Goal: Information Seeking & Learning: Learn about a topic

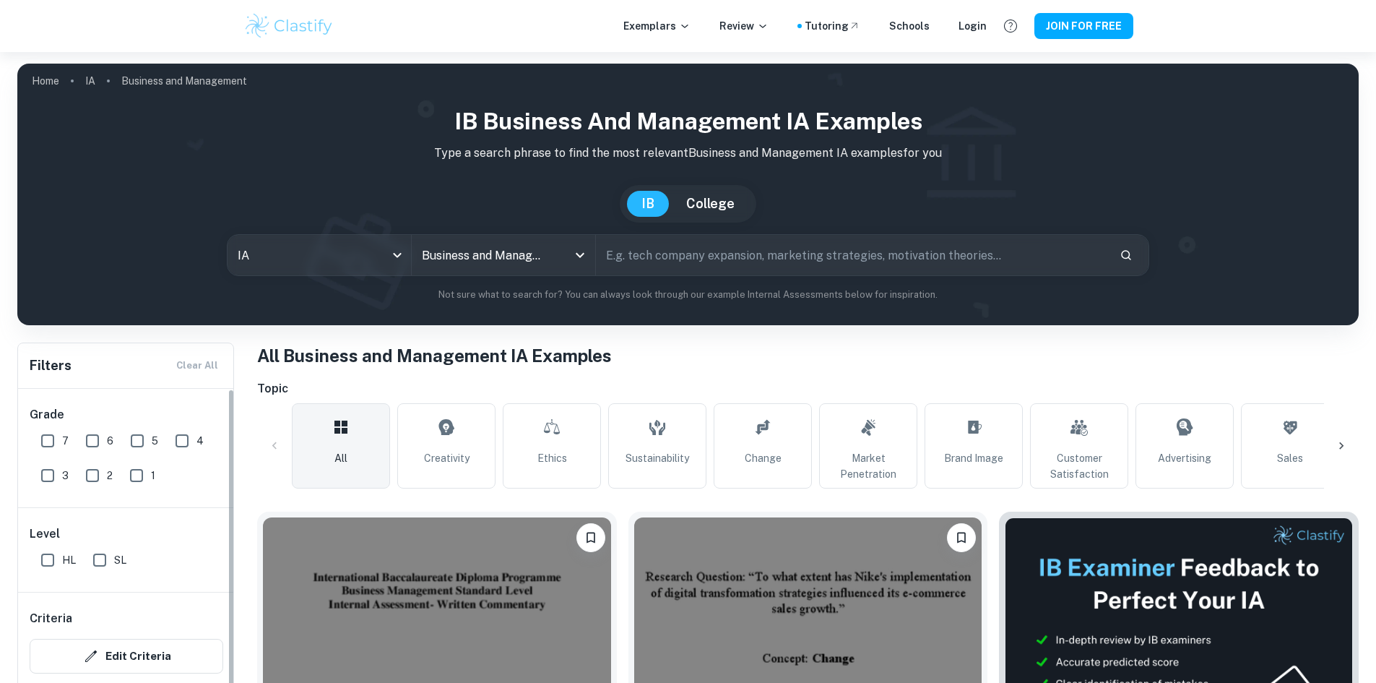
scroll to position [289, 0]
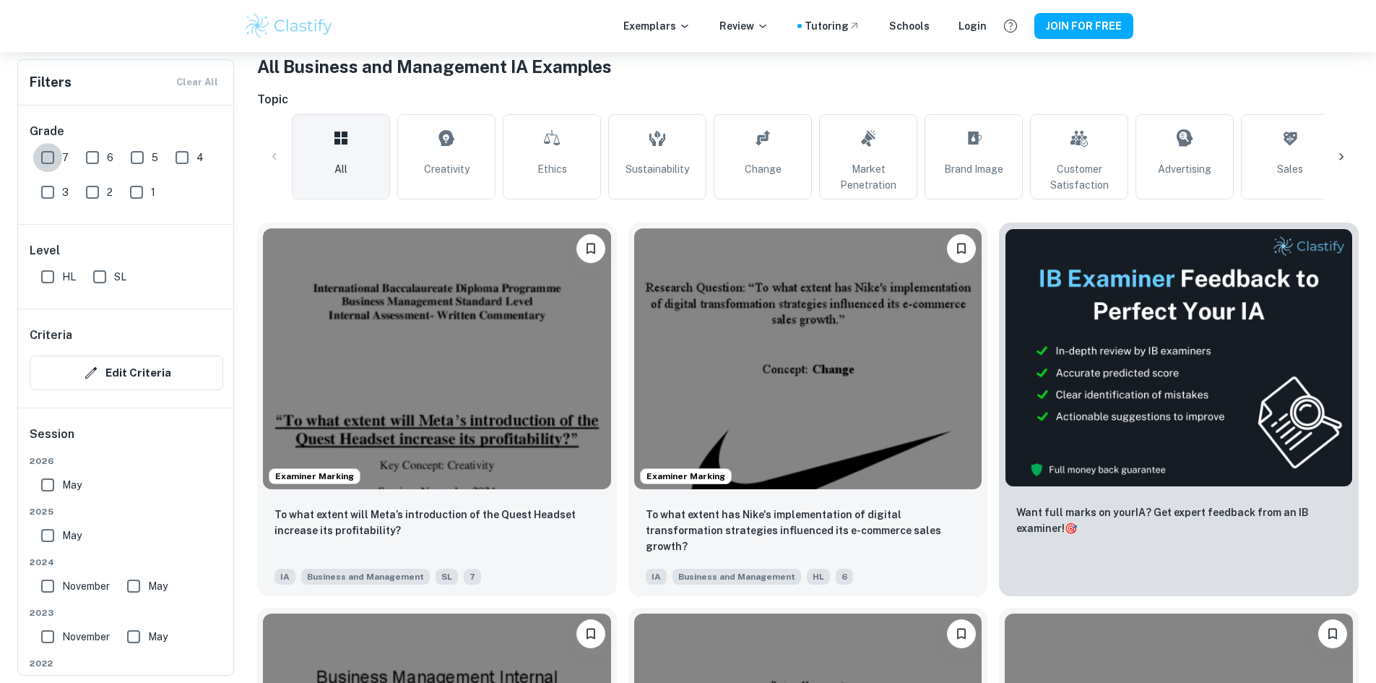
click at [47, 150] on input "7" at bounding box center [47, 157] width 29 height 29
checkbox input "true"
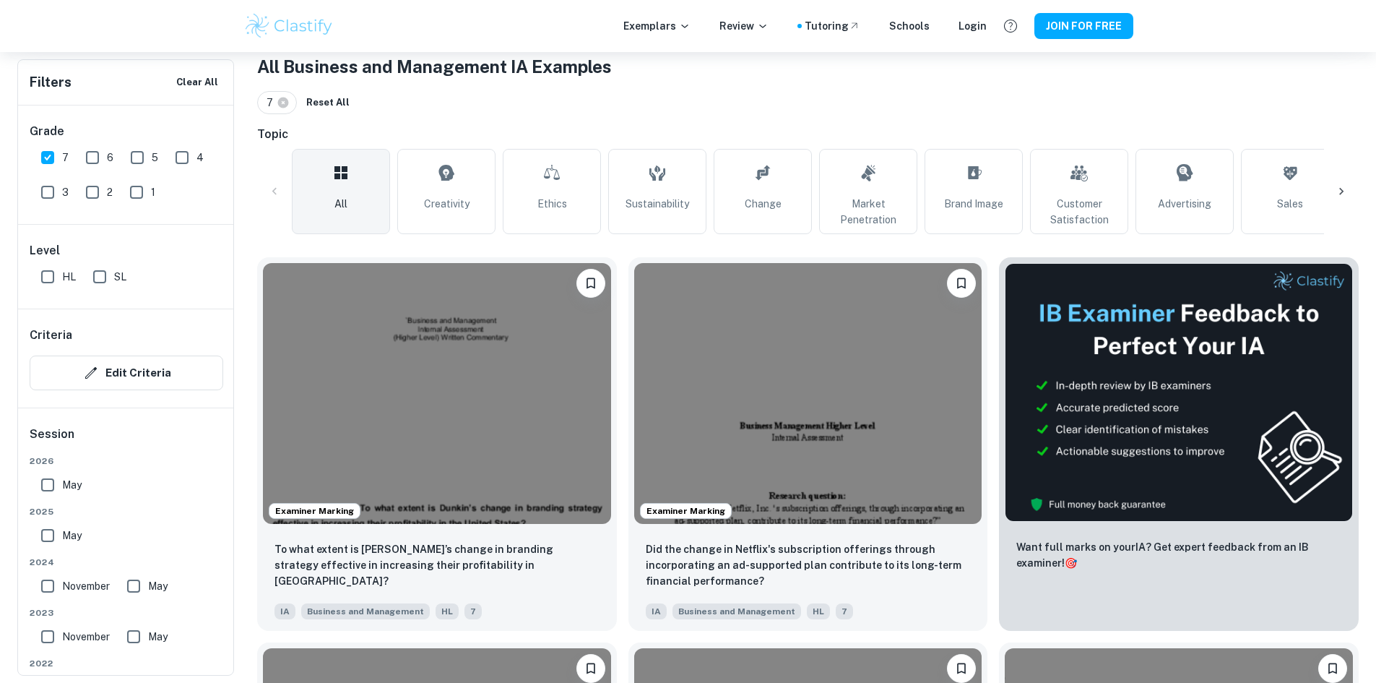
click at [100, 282] on input "SL" at bounding box center [99, 276] width 29 height 29
checkbox input "true"
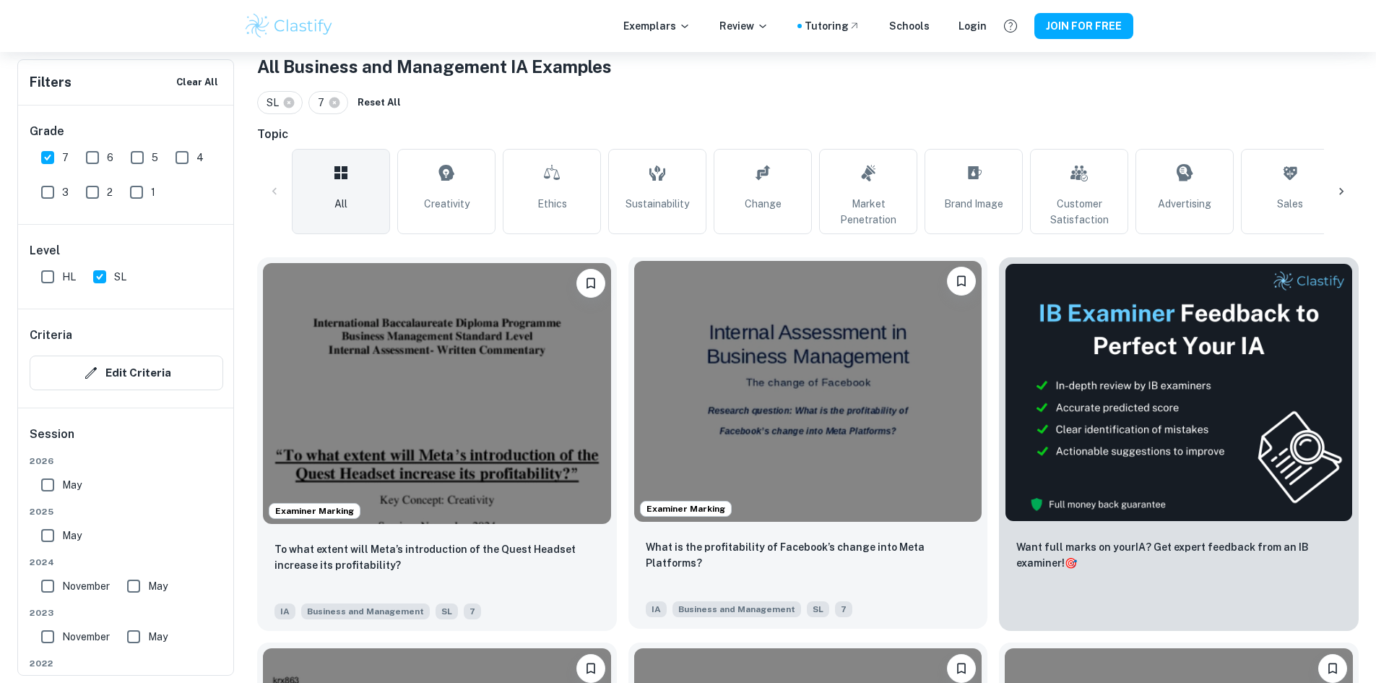
click at [685, 395] on img at bounding box center [808, 391] width 348 height 261
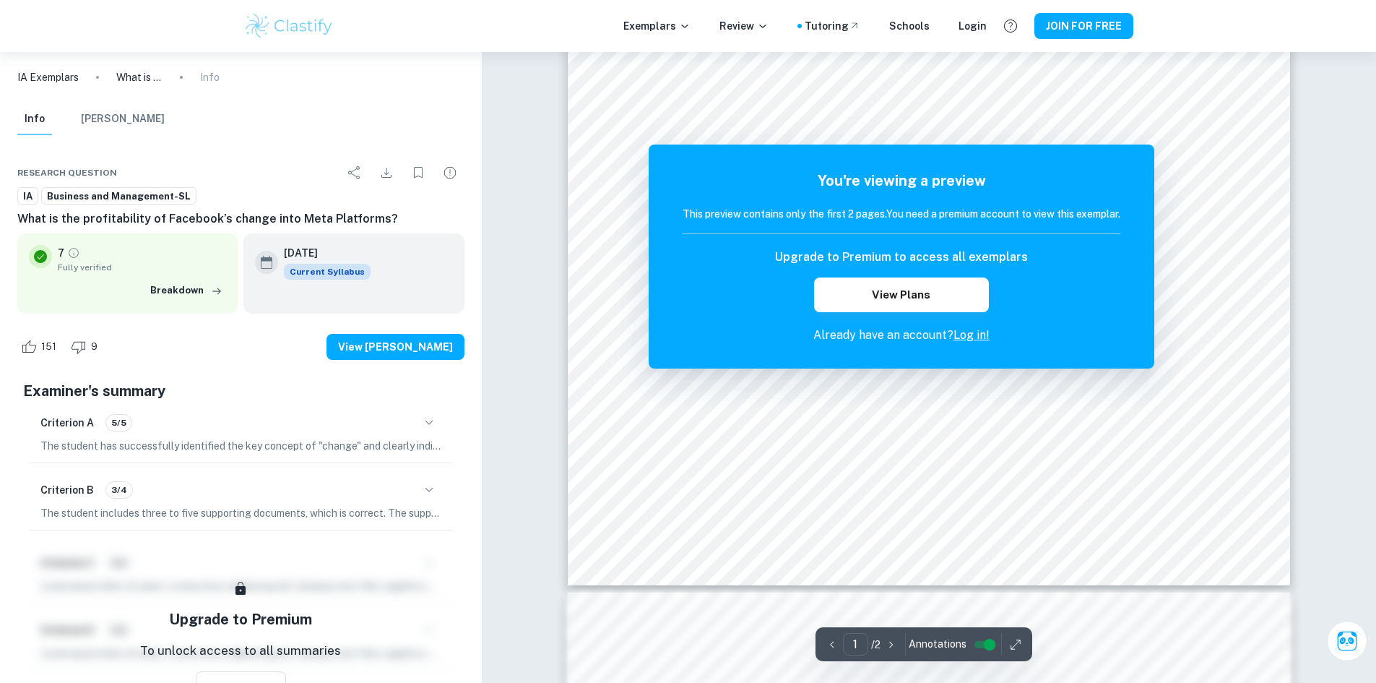
scroll to position [433, 0]
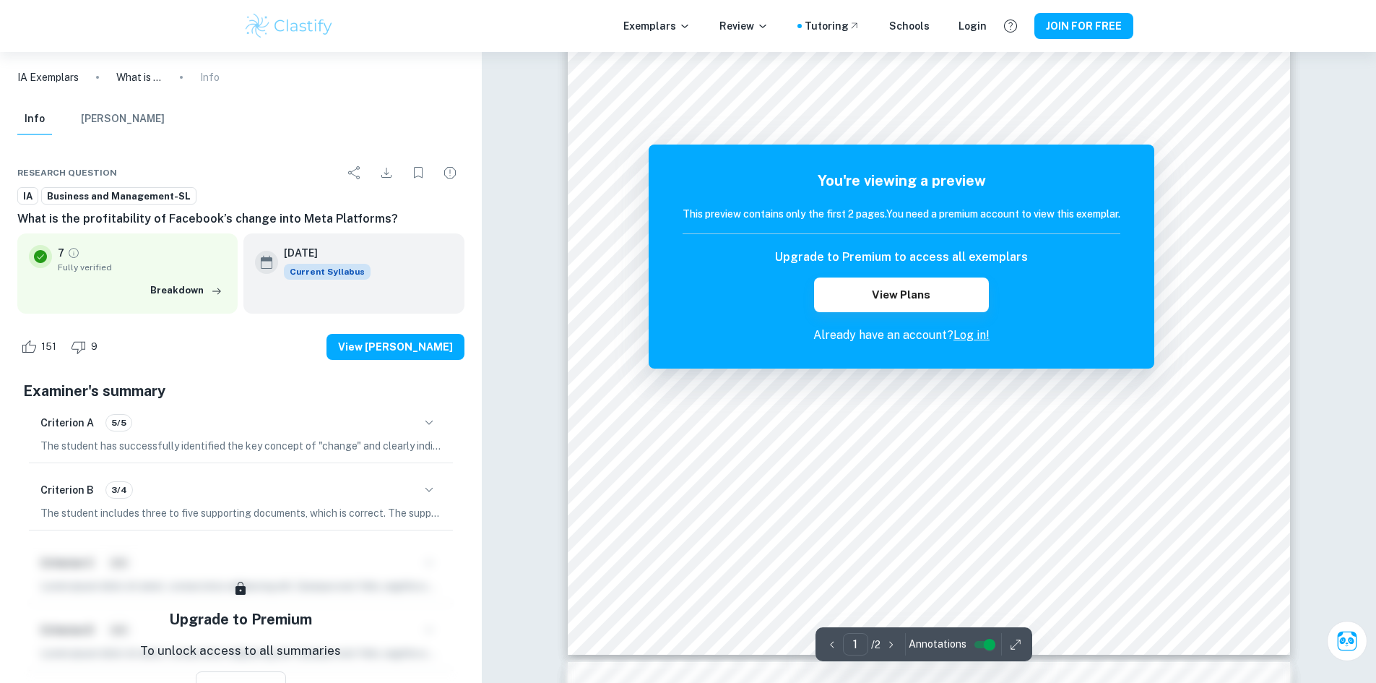
click at [967, 335] on link "Log in!" at bounding box center [972, 335] width 36 height 14
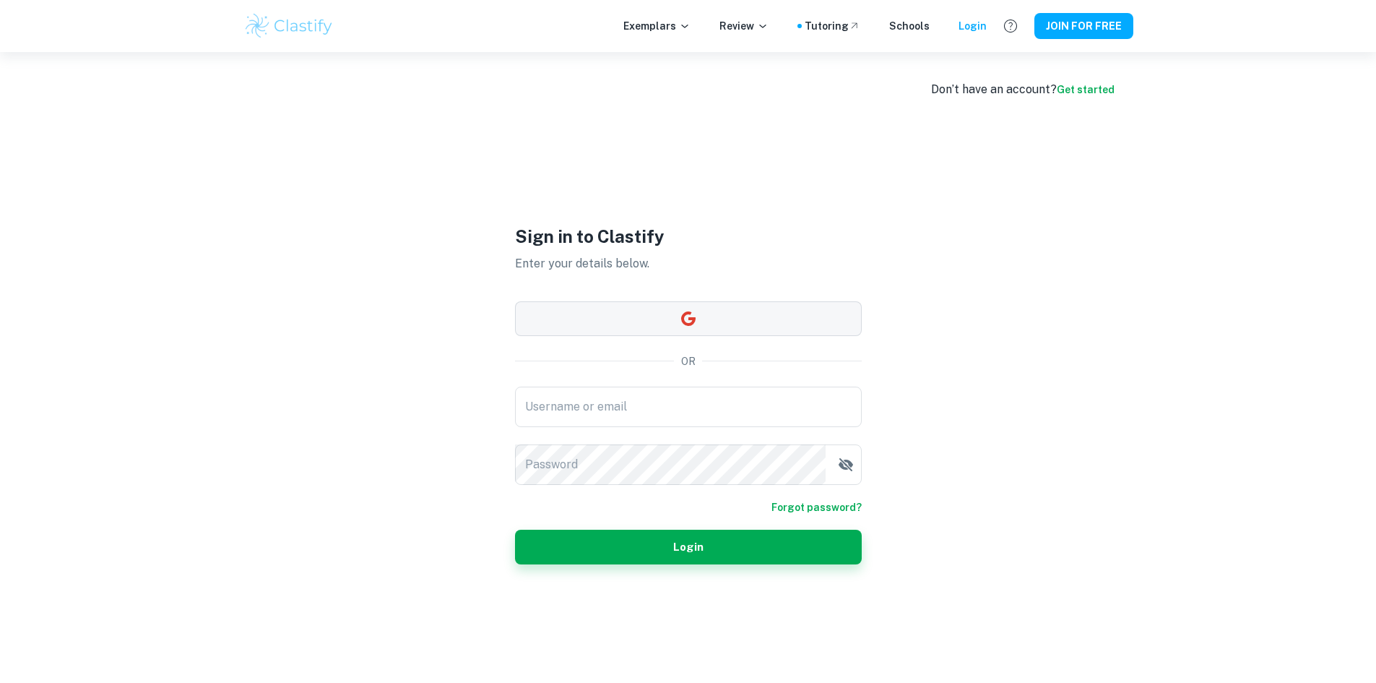
click at [767, 333] on button "button" at bounding box center [688, 318] width 347 height 35
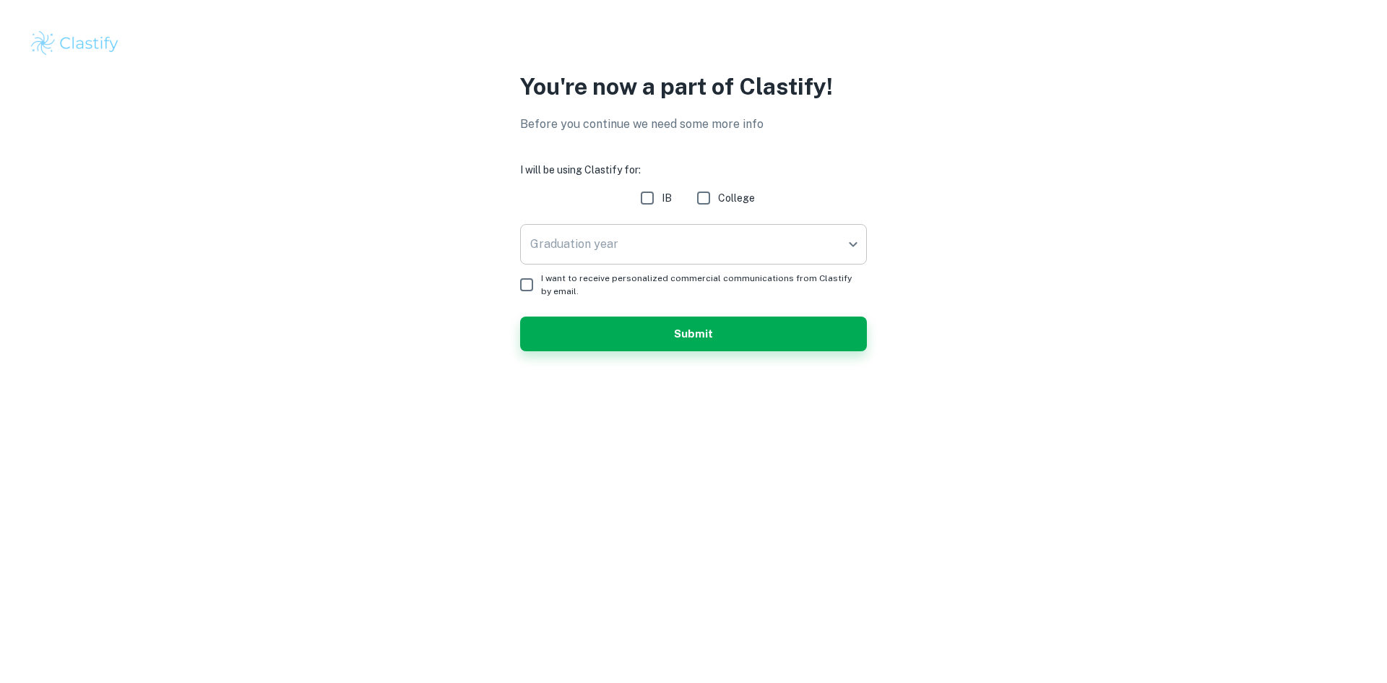
click at [608, 250] on body "We value your privacy We use cookies to enhance your browsing experience, serve…" at bounding box center [693, 341] width 1387 height 683
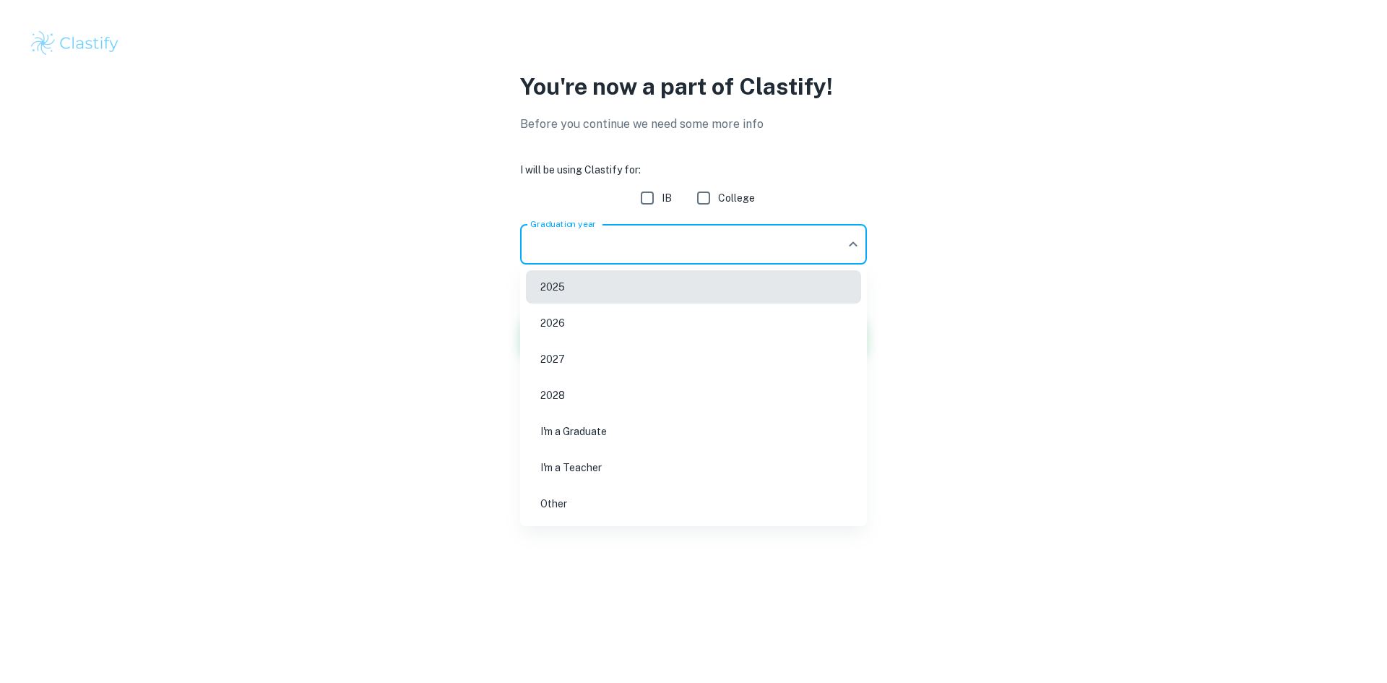
click at [629, 282] on li "2025" at bounding box center [693, 286] width 335 height 33
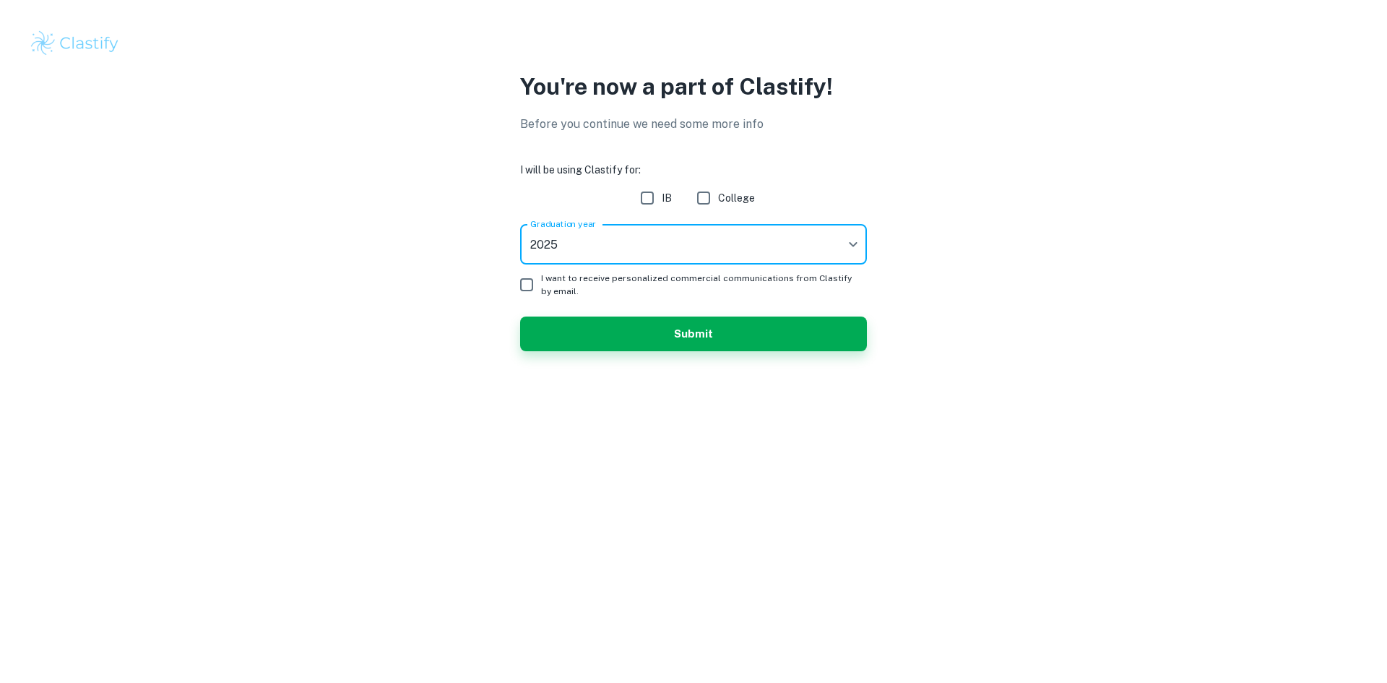
click at [597, 241] on body "We value your privacy We use cookies to enhance your browsing experience, serve…" at bounding box center [693, 341] width 1387 height 683
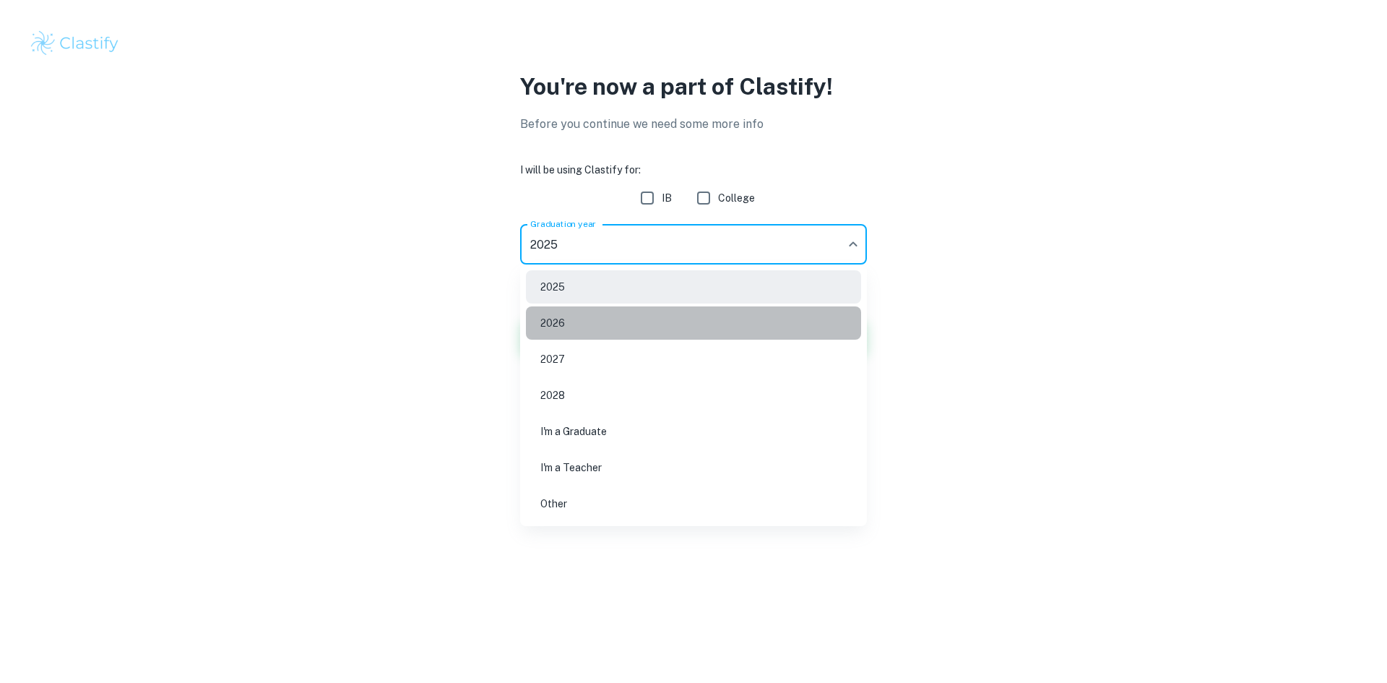
click at [590, 322] on li "2026" at bounding box center [693, 322] width 335 height 33
type input "2026"
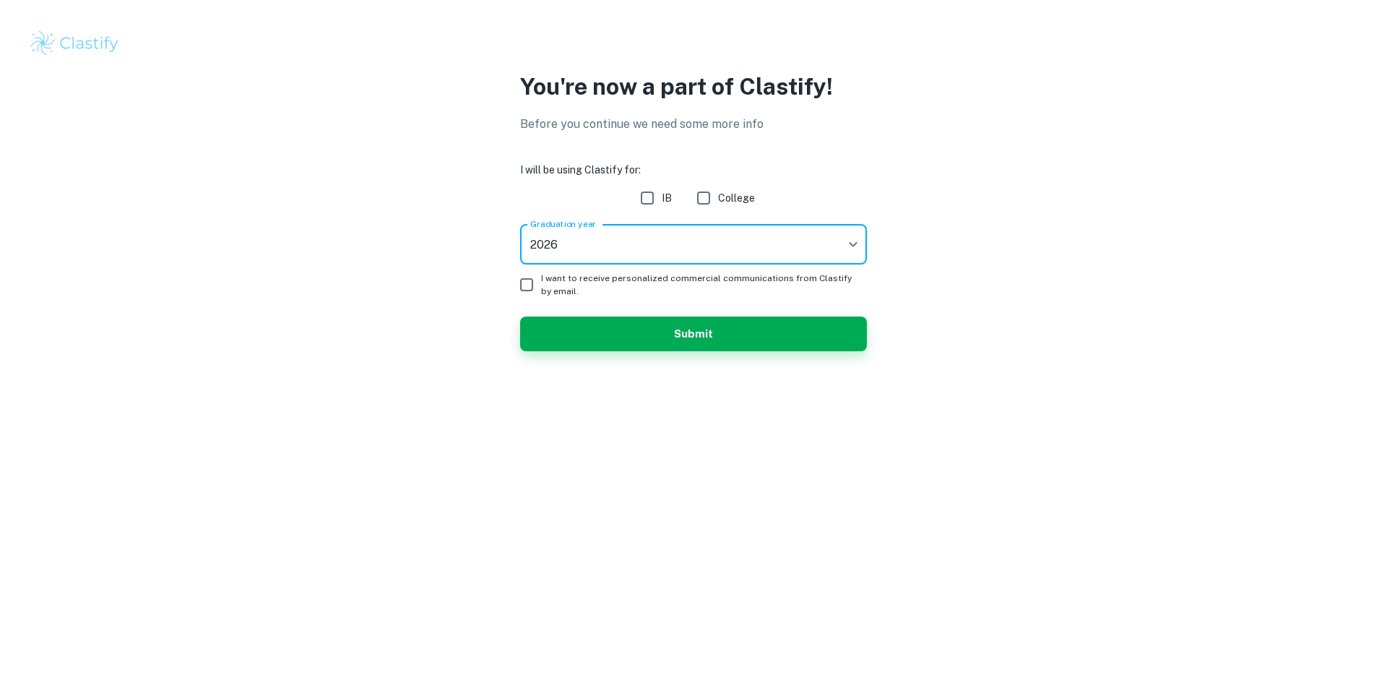
click at [523, 285] on input "I want to receive personalized commercial communications from Clastify by email." at bounding box center [526, 284] width 29 height 29
checkbox input "true"
click at [648, 197] on input "IB" at bounding box center [647, 198] width 29 height 29
checkbox input "true"
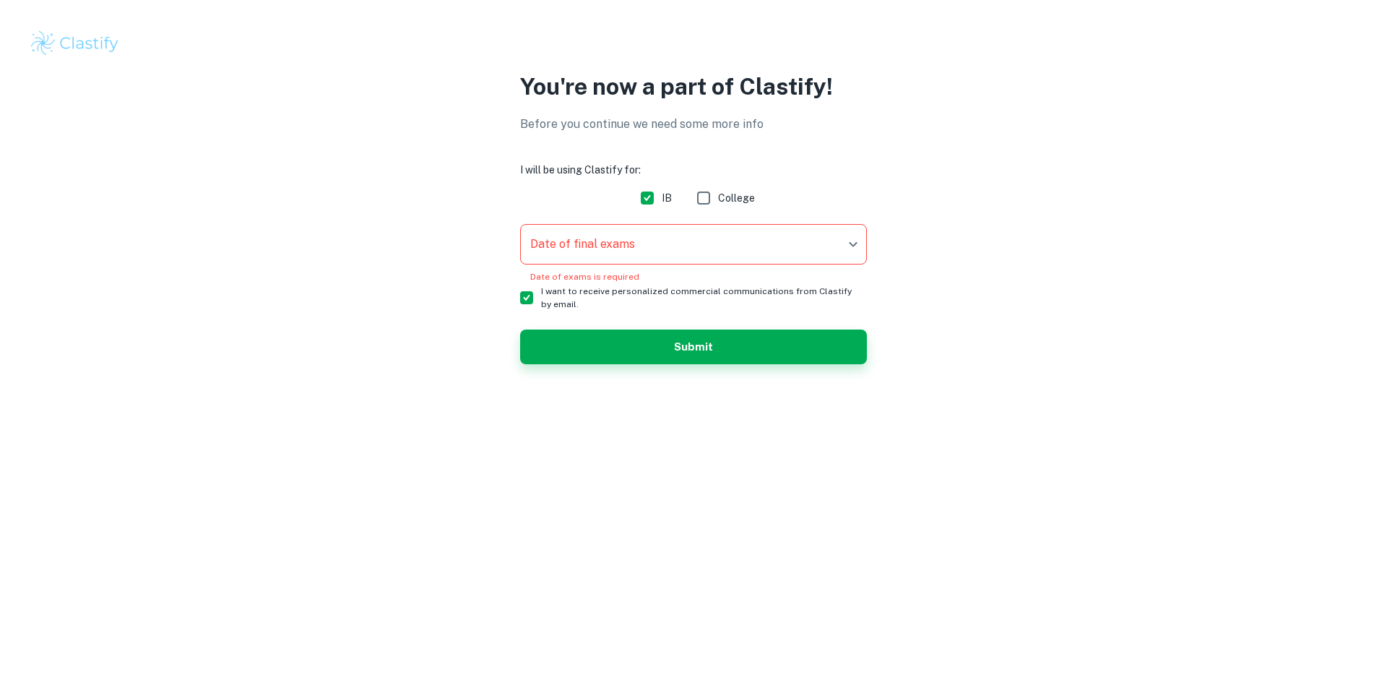
click at [683, 252] on body "We value your privacy We use cookies to enhance your browsing experience, serve…" at bounding box center [693, 341] width 1387 height 683
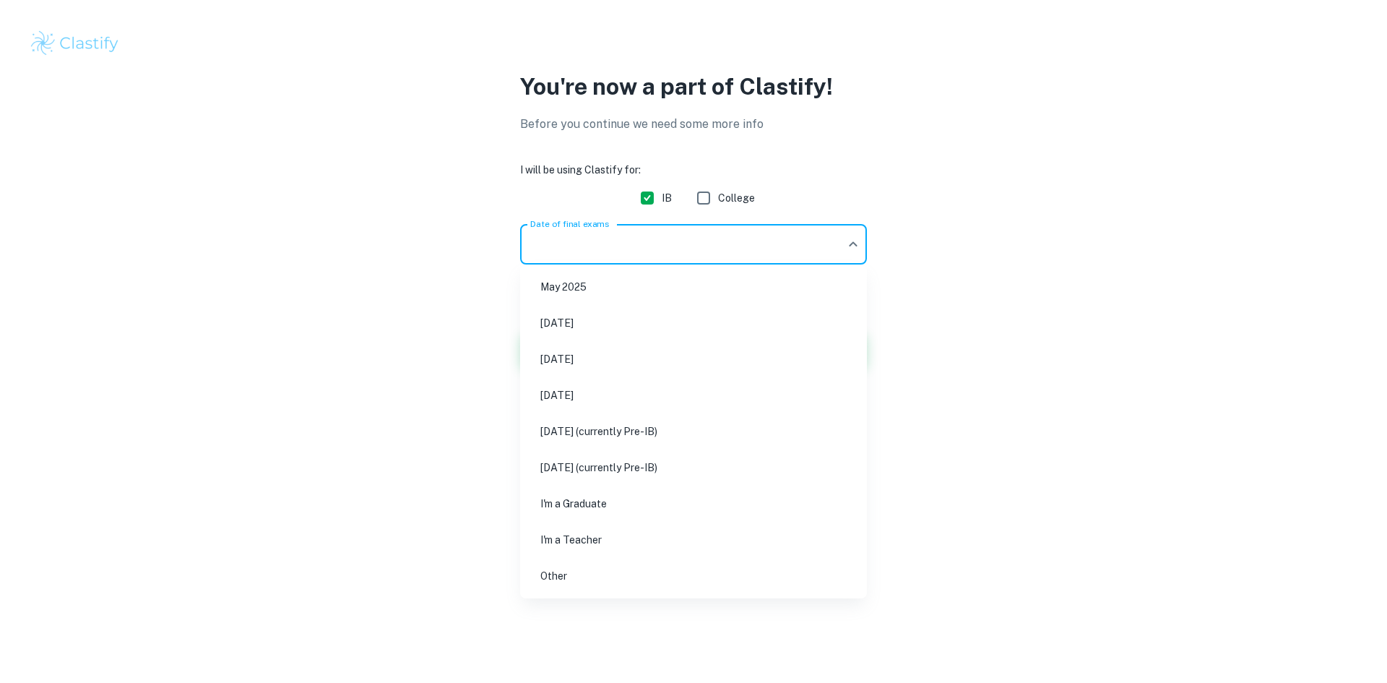
click at [644, 326] on li "[DATE]" at bounding box center [693, 322] width 335 height 33
click at [673, 252] on body "We value your privacy We use cookies to enhance your browsing experience, serve…" at bounding box center [693, 341] width 1387 height 683
click at [644, 353] on li "[DATE]" at bounding box center [693, 358] width 335 height 33
type input "M26"
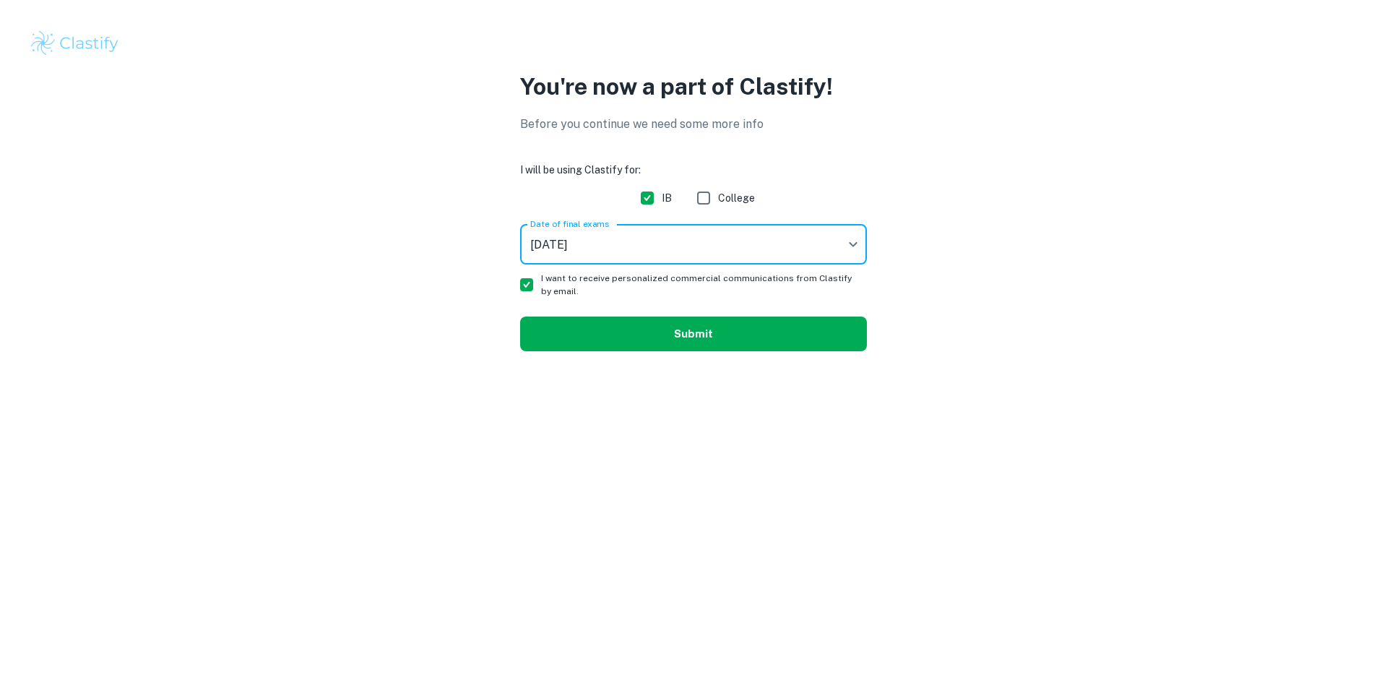
click at [675, 335] on button "Submit" at bounding box center [693, 333] width 347 height 35
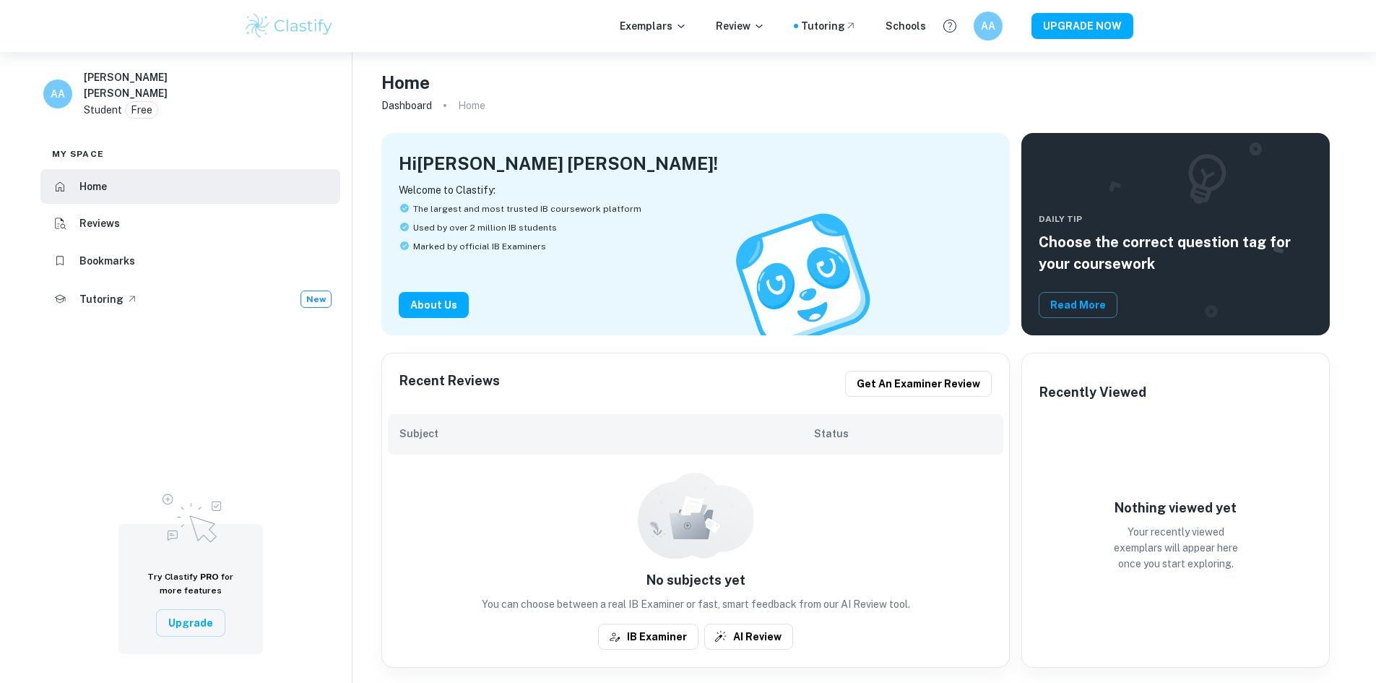
click at [488, 111] on ol "Dashboard Home" at bounding box center [855, 105] width 949 height 20
click at [475, 108] on p "Home" at bounding box center [471, 106] width 27 height 16
click at [129, 215] on li "Reviews" at bounding box center [190, 224] width 300 height 35
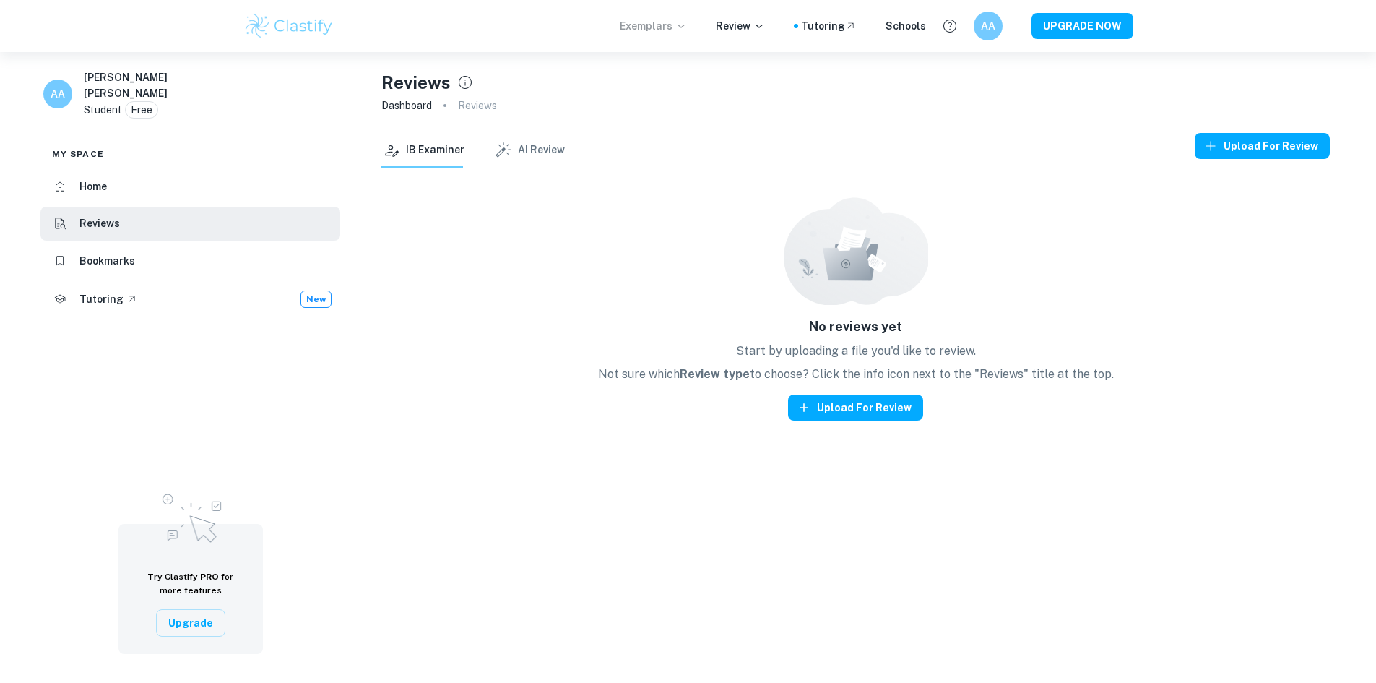
click at [668, 22] on p "Exemplars" at bounding box center [653, 26] width 67 height 16
click at [556, 98] on div "IAs" at bounding box center [599, 106] width 155 height 16
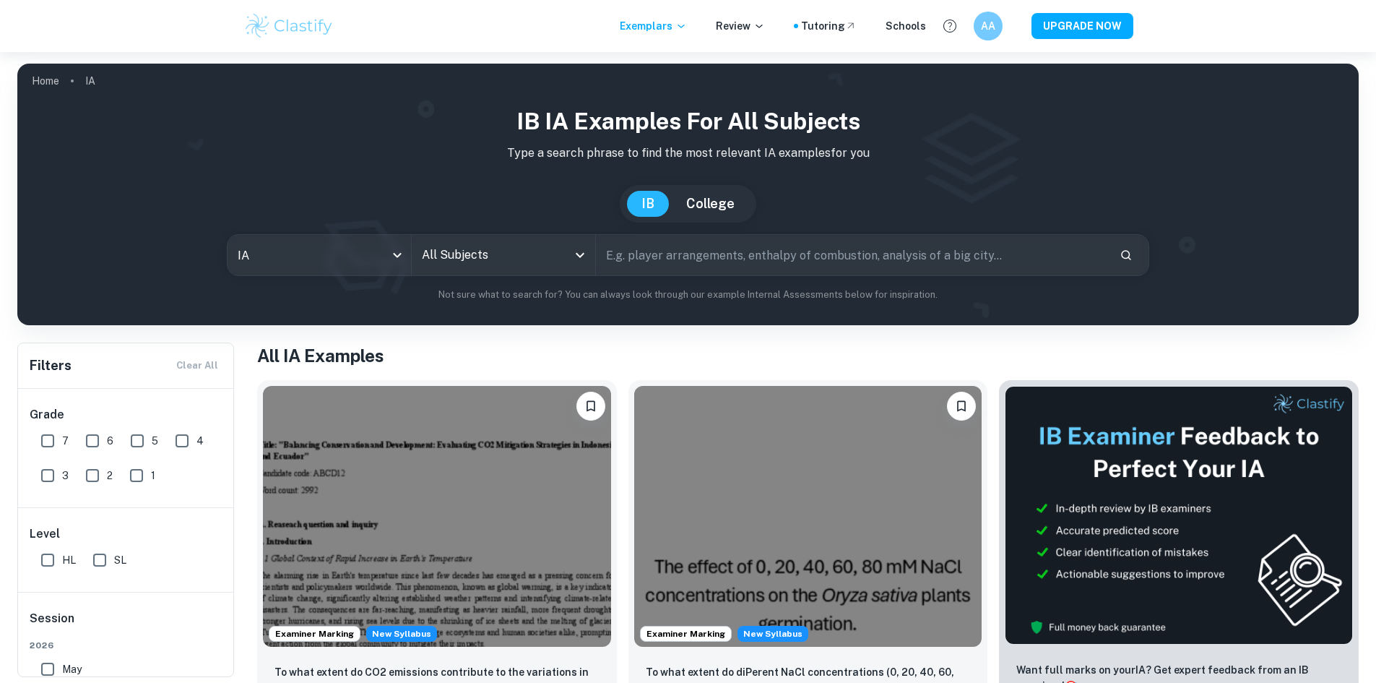
click at [533, 251] on input "All Subjects" at bounding box center [492, 254] width 149 height 27
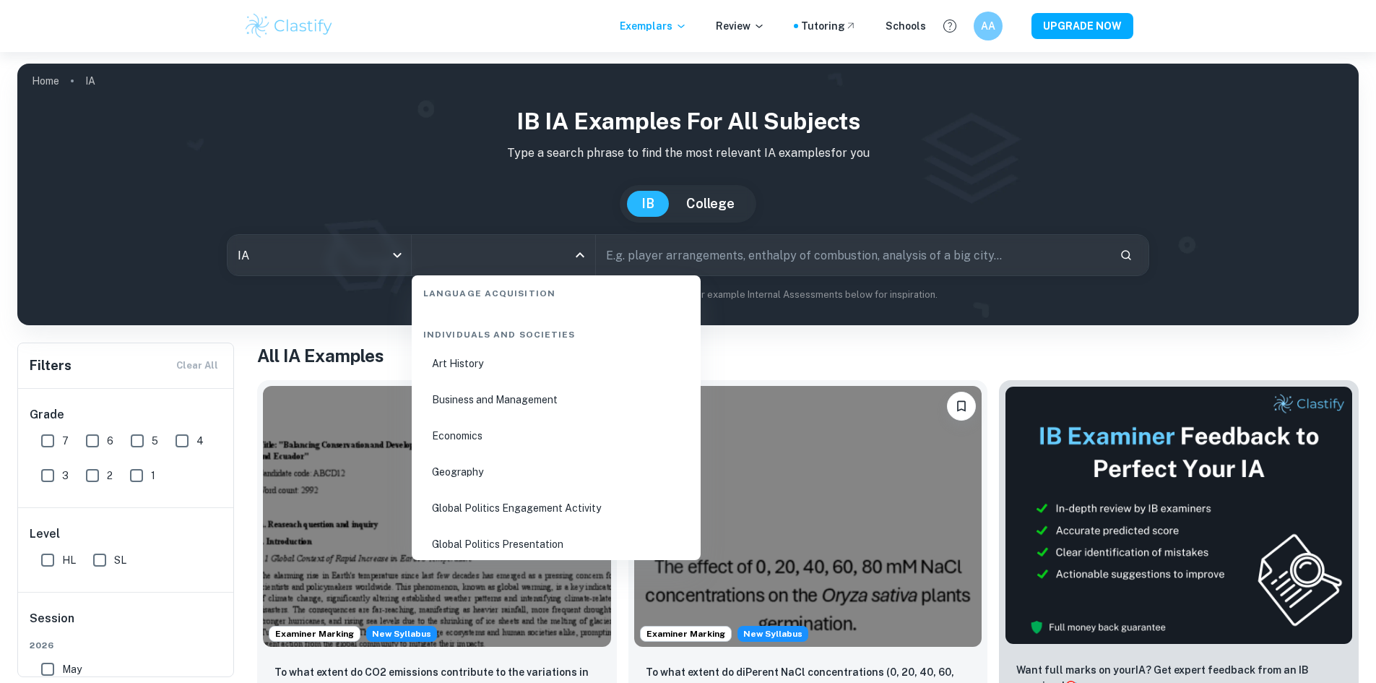
scroll to position [1734, 0]
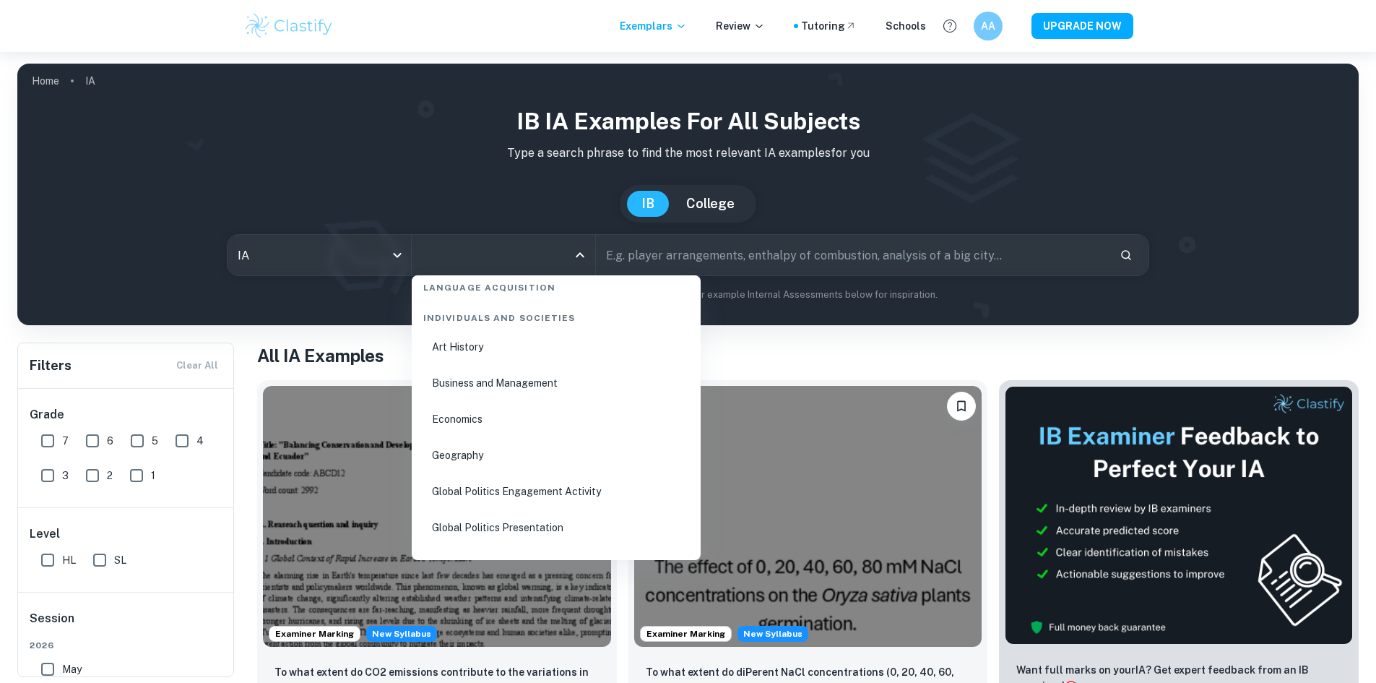
click at [532, 384] on li "Business and Management" at bounding box center [556, 382] width 277 height 33
type input "Business and Management"
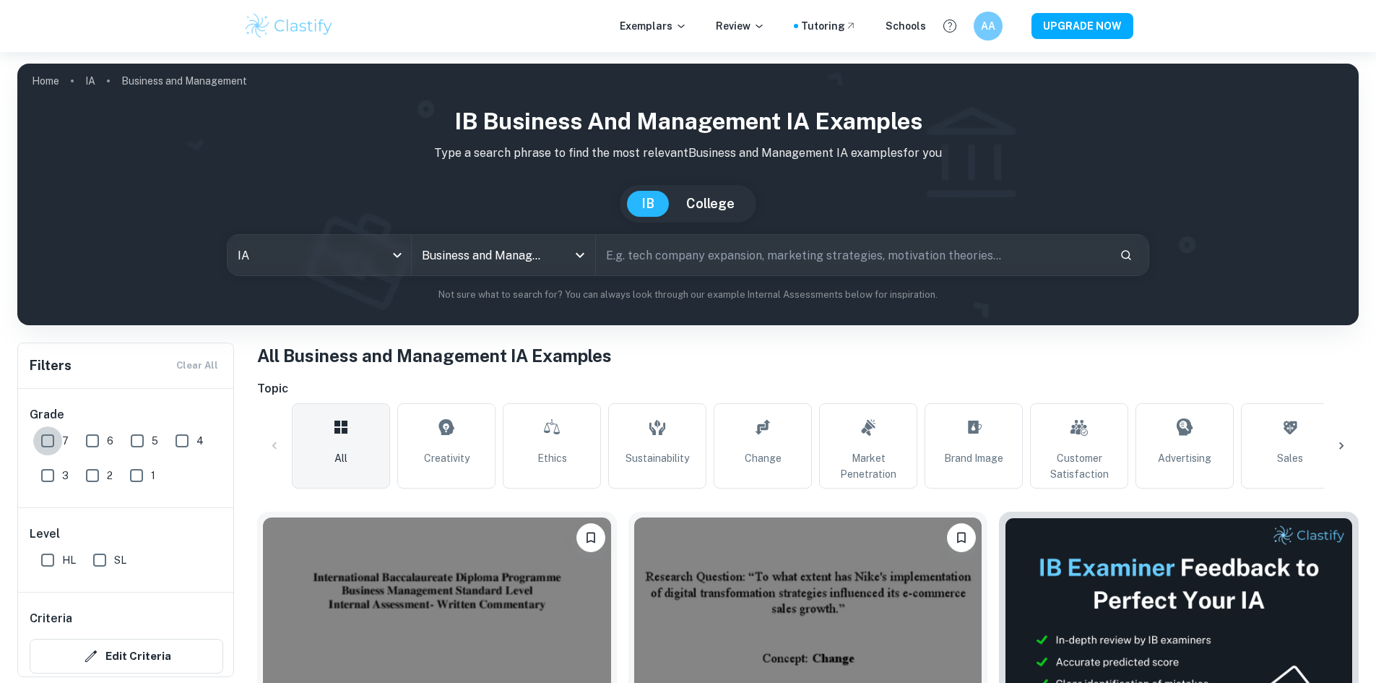
click at [44, 439] on input "7" at bounding box center [47, 440] width 29 height 29
checkbox input "true"
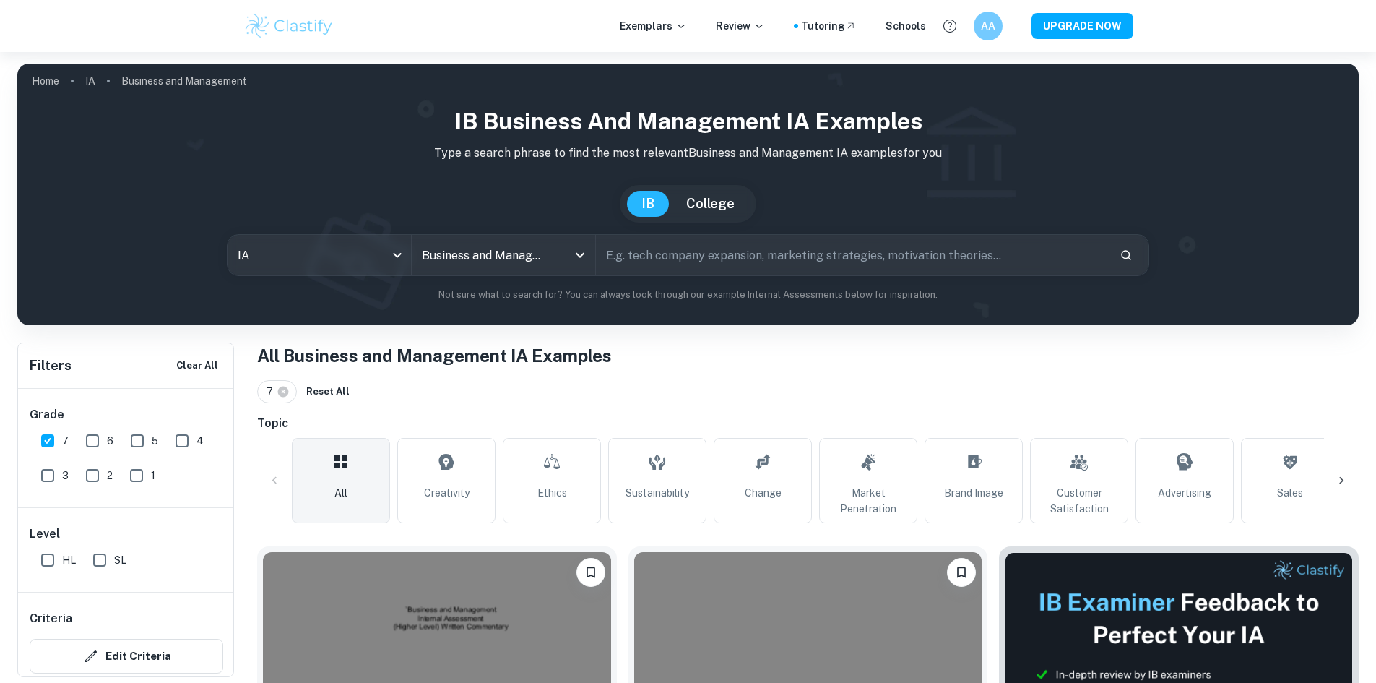
click at [102, 561] on input "SL" at bounding box center [99, 559] width 29 height 29
checkbox input "true"
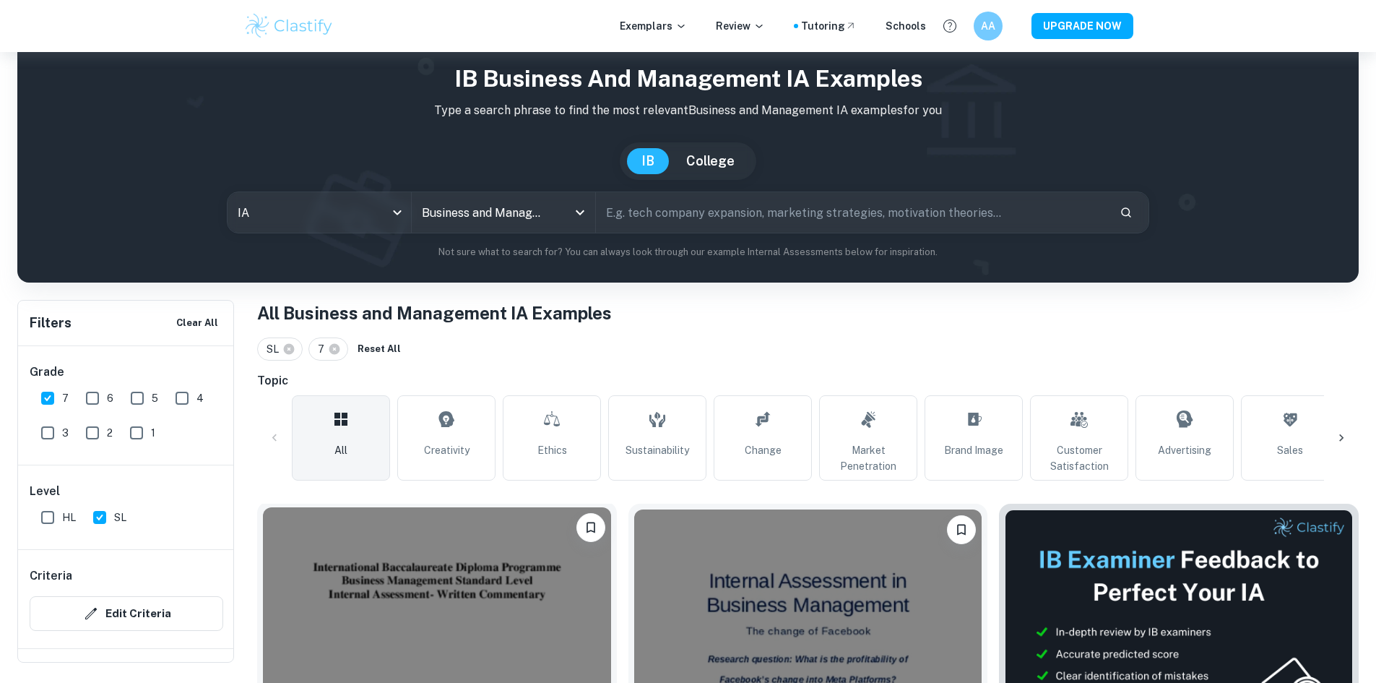
scroll to position [144, 0]
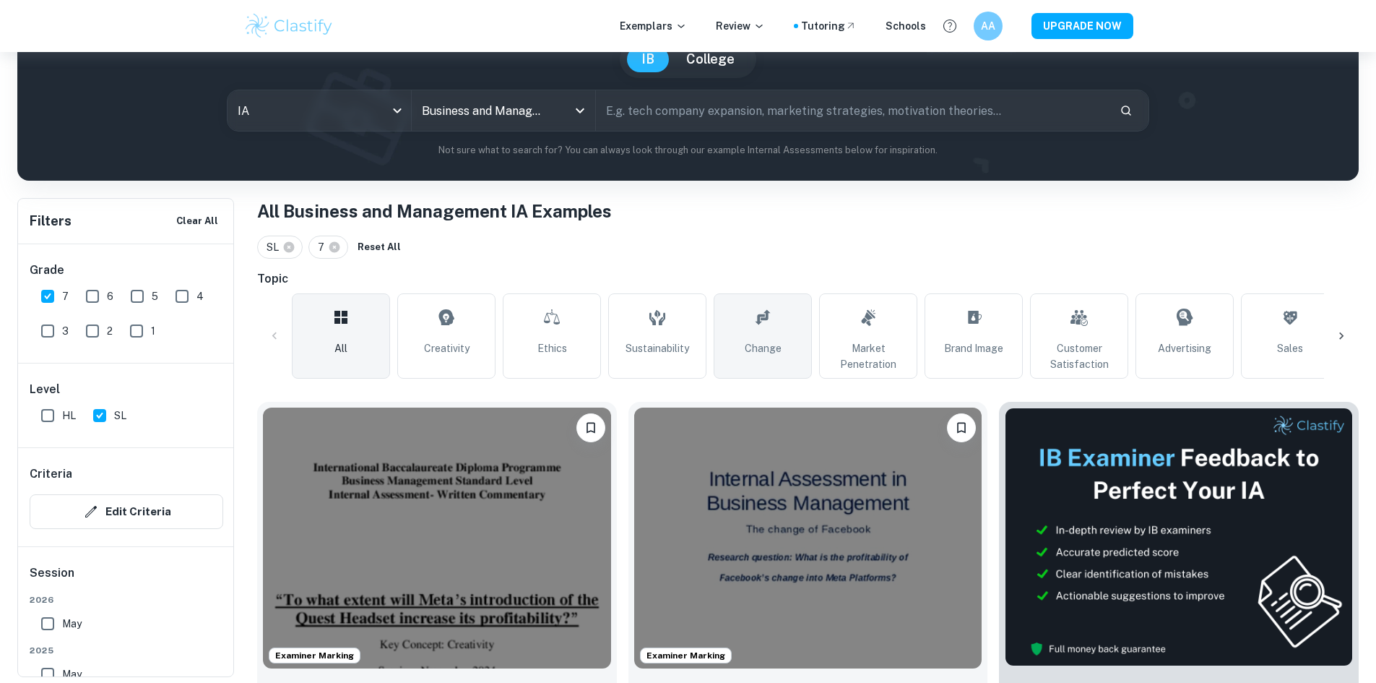
click at [782, 336] on link "Change" at bounding box center [763, 335] width 98 height 85
type input "Change"
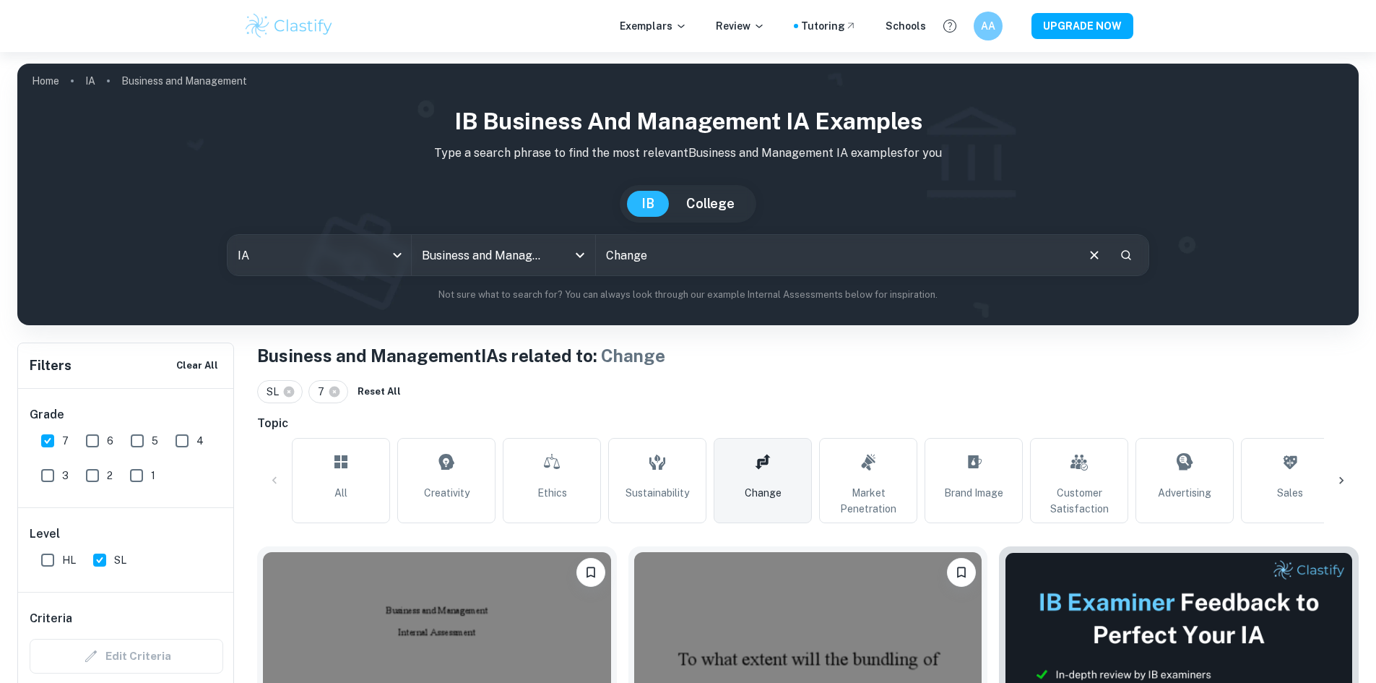
scroll to position [217, 0]
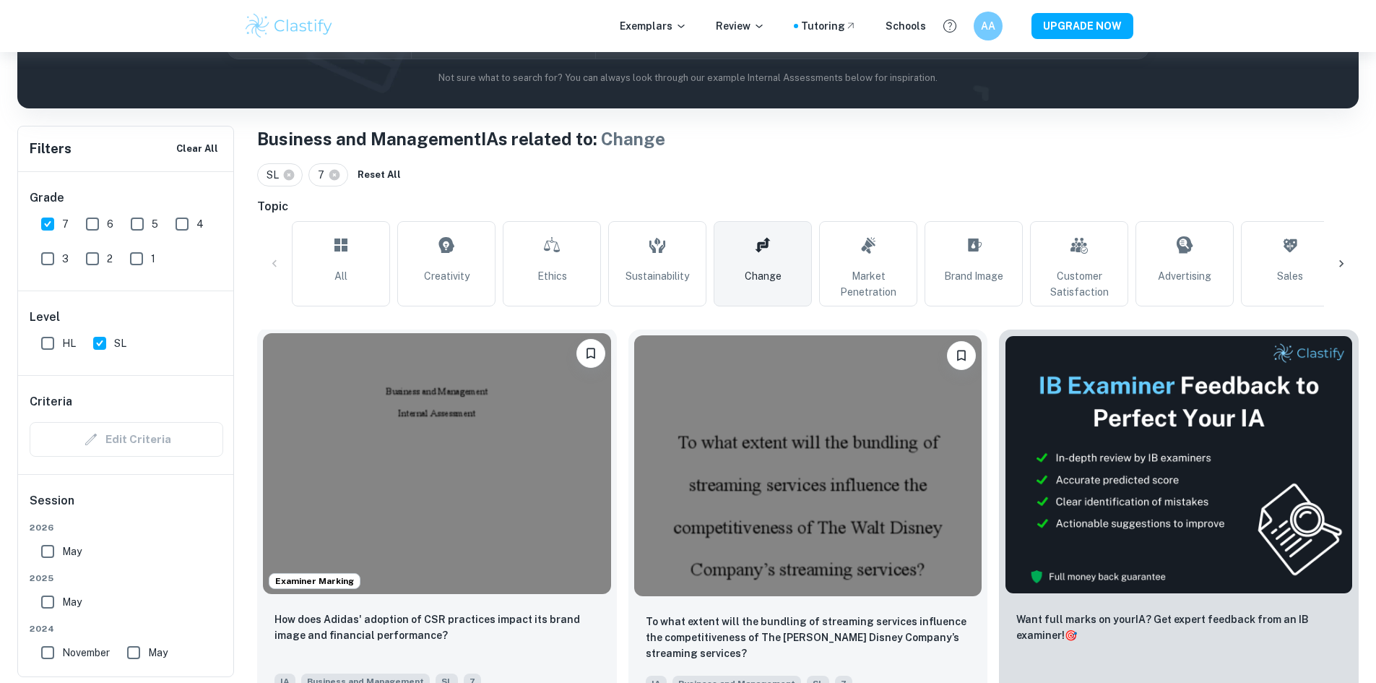
click at [459, 454] on img at bounding box center [437, 463] width 348 height 261
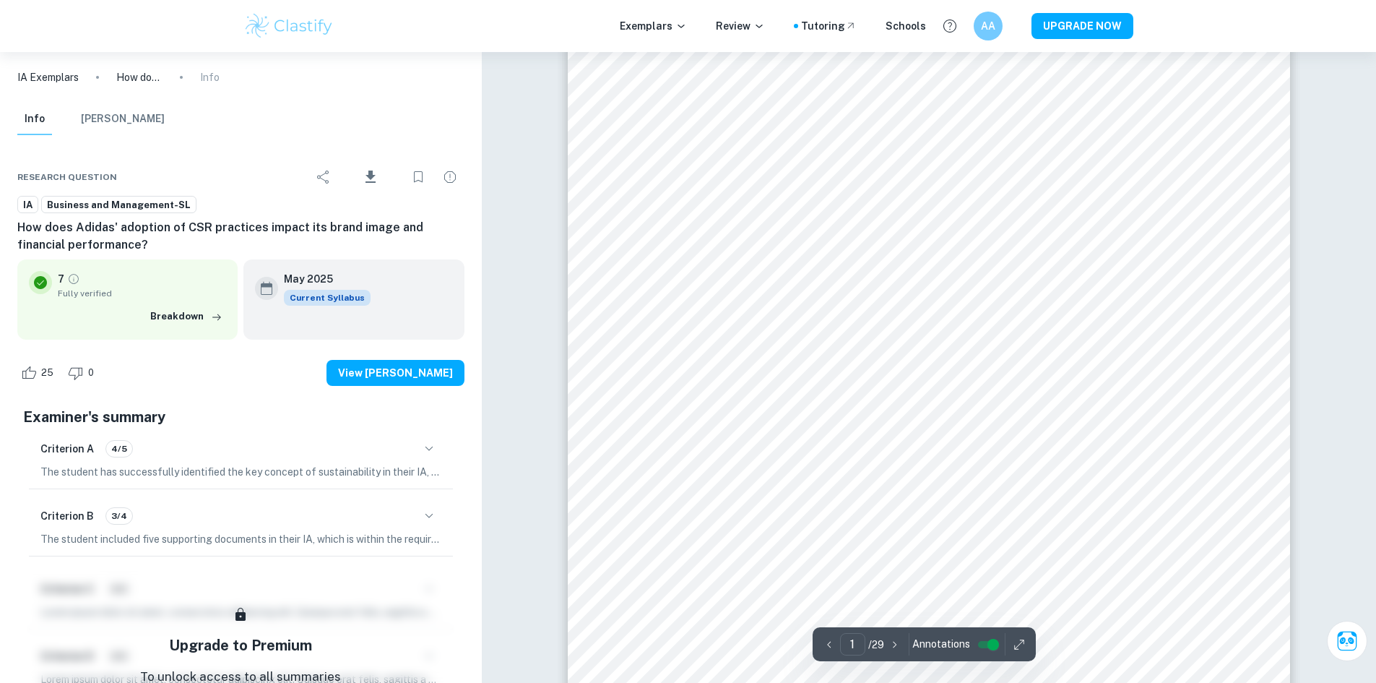
scroll to position [361, 0]
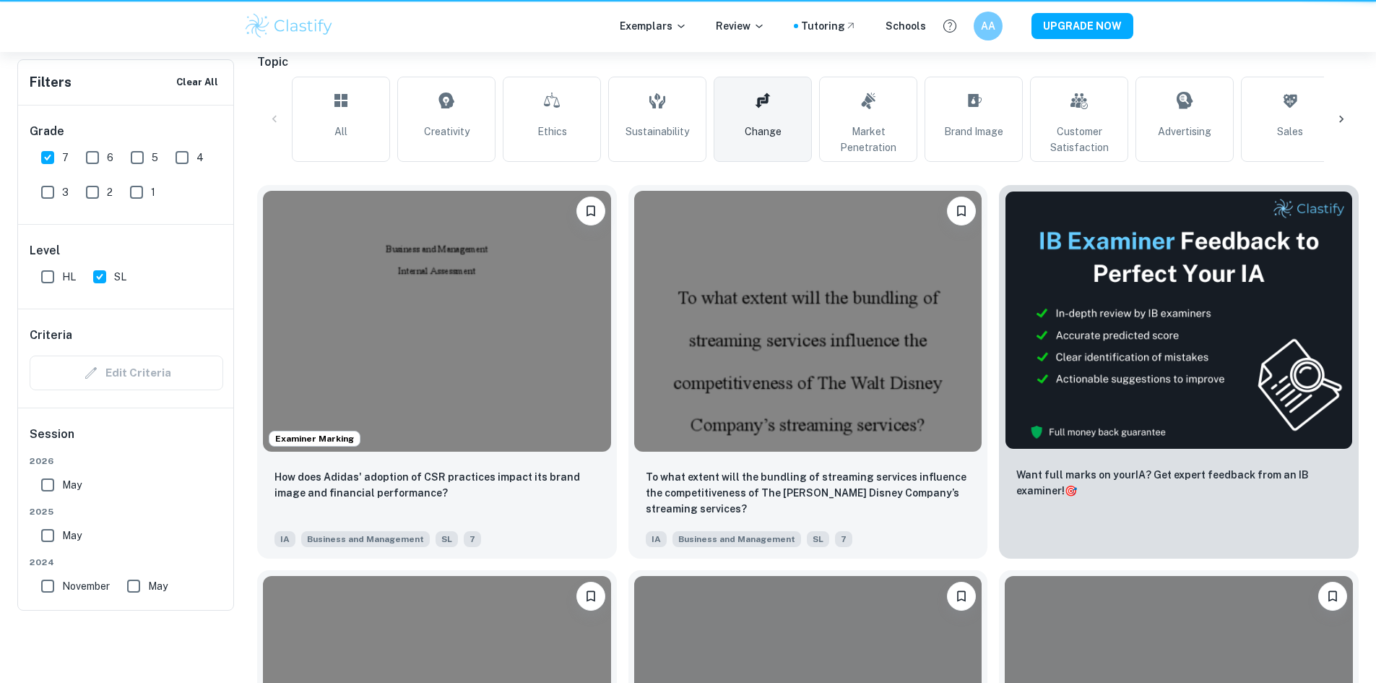
scroll to position [217, 0]
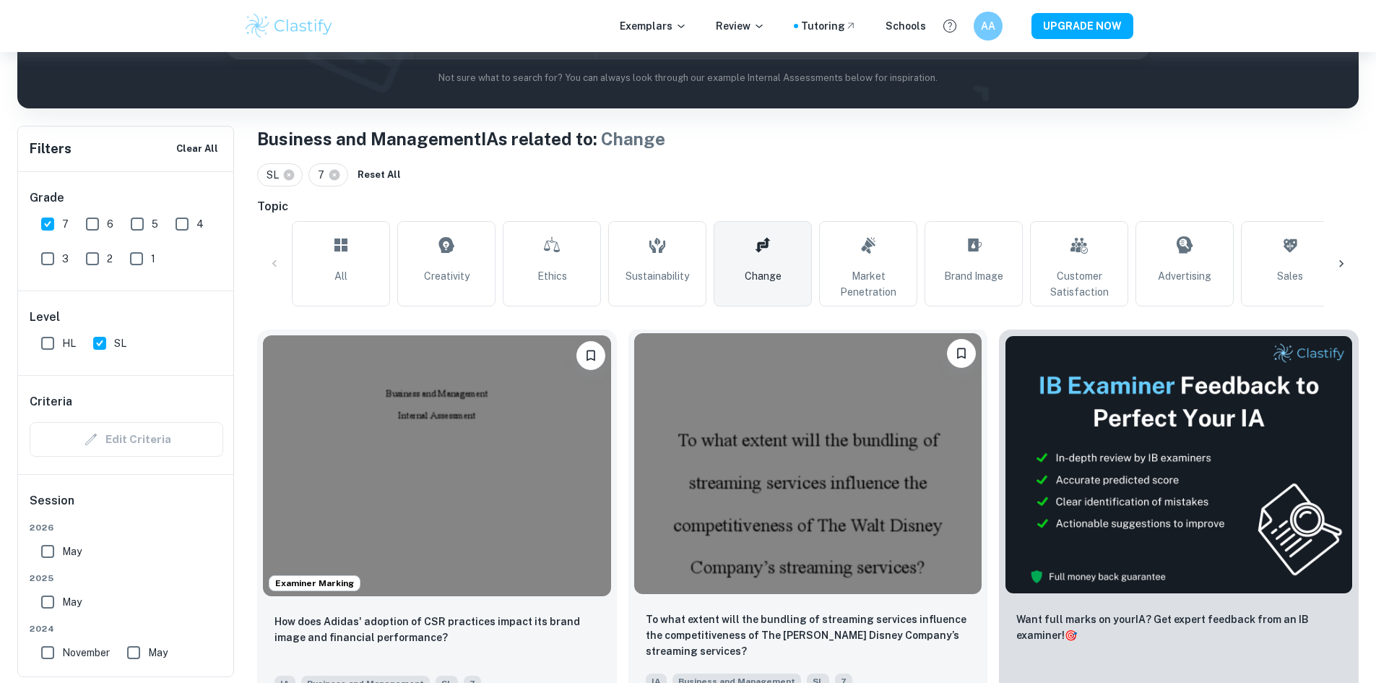
click at [694, 470] on img at bounding box center [808, 463] width 348 height 261
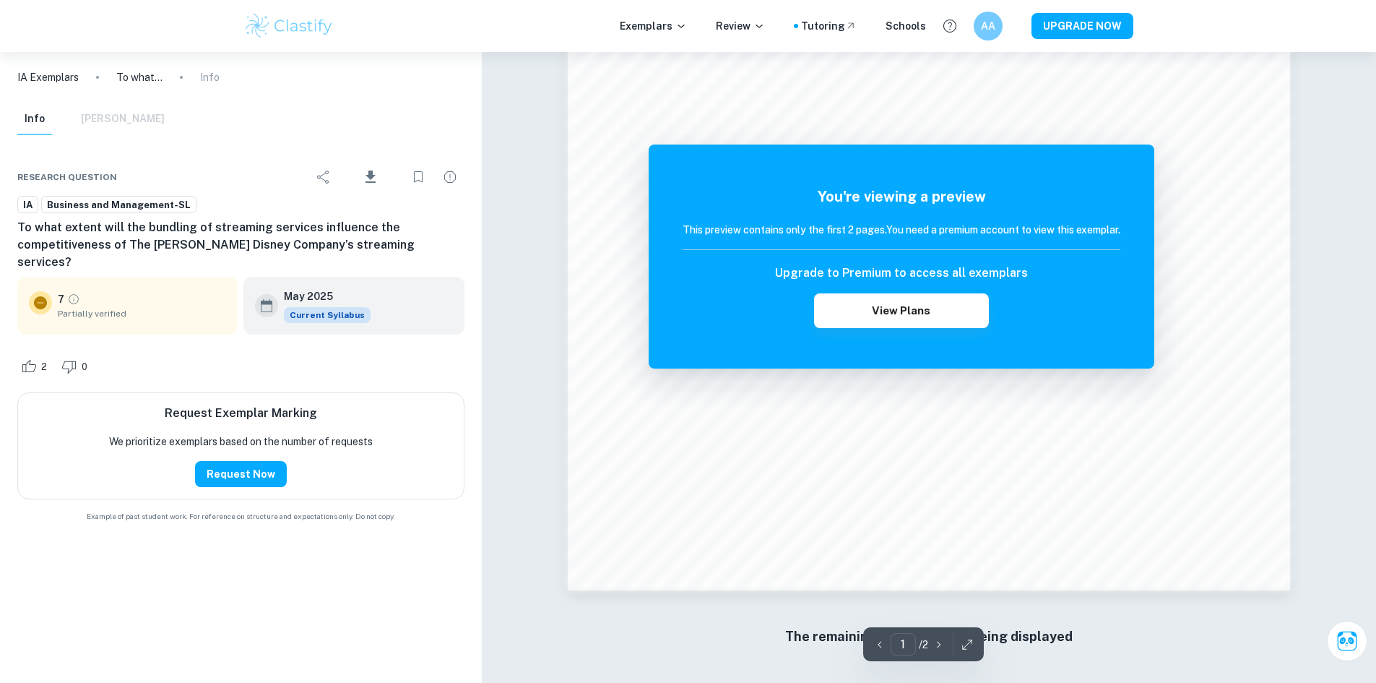
scroll to position [1360, 0]
click at [127, 307] on span "Partially verified" at bounding box center [142, 313] width 168 height 13
click at [362, 177] on button "Download" at bounding box center [371, 177] width 60 height 38
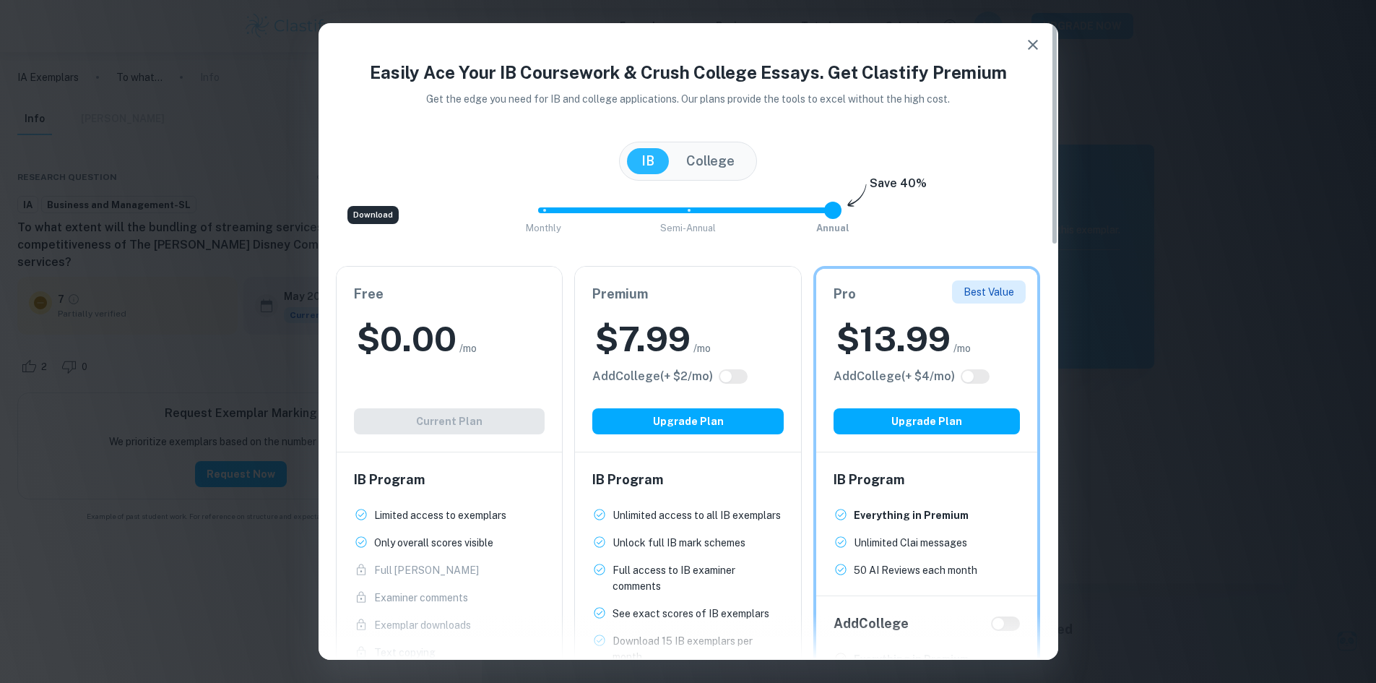
click at [491, 429] on div "Free $ 0.00 /mo Add College (+ $ 2 /mo) Current Plan" at bounding box center [450, 359] width 226 height 185
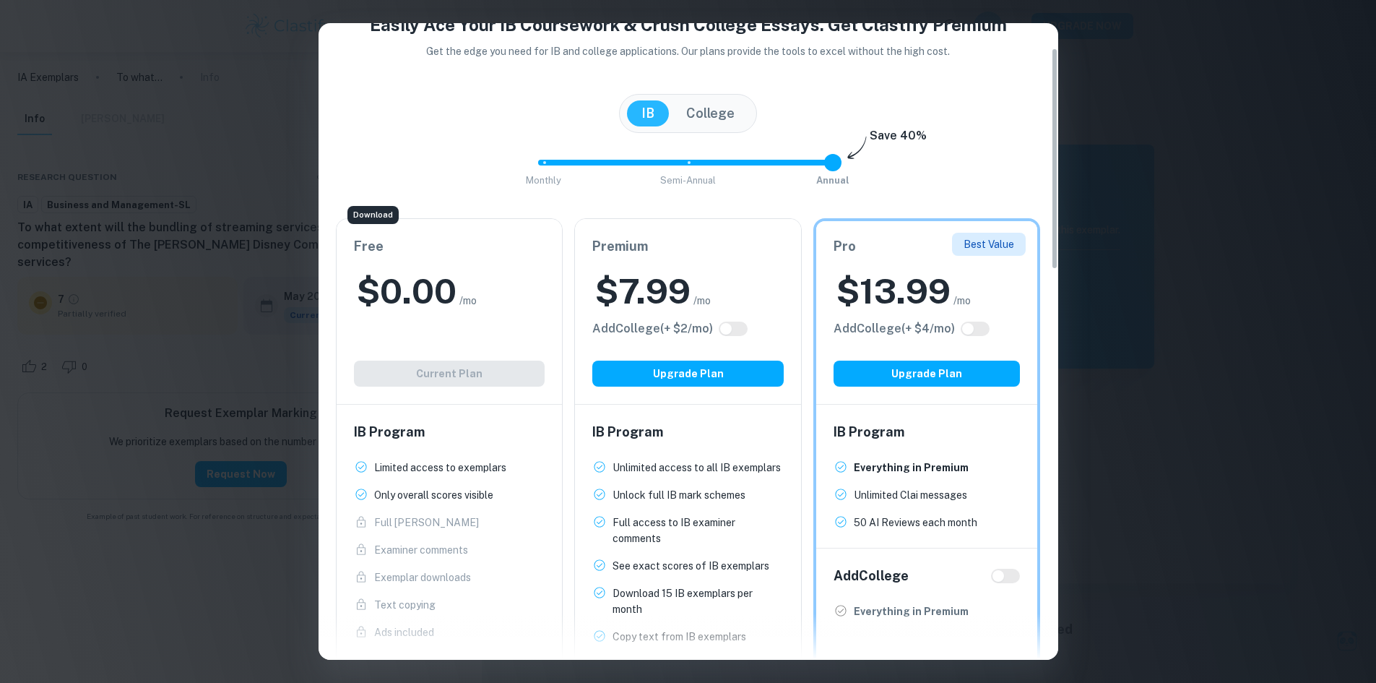
scroll to position [0, 0]
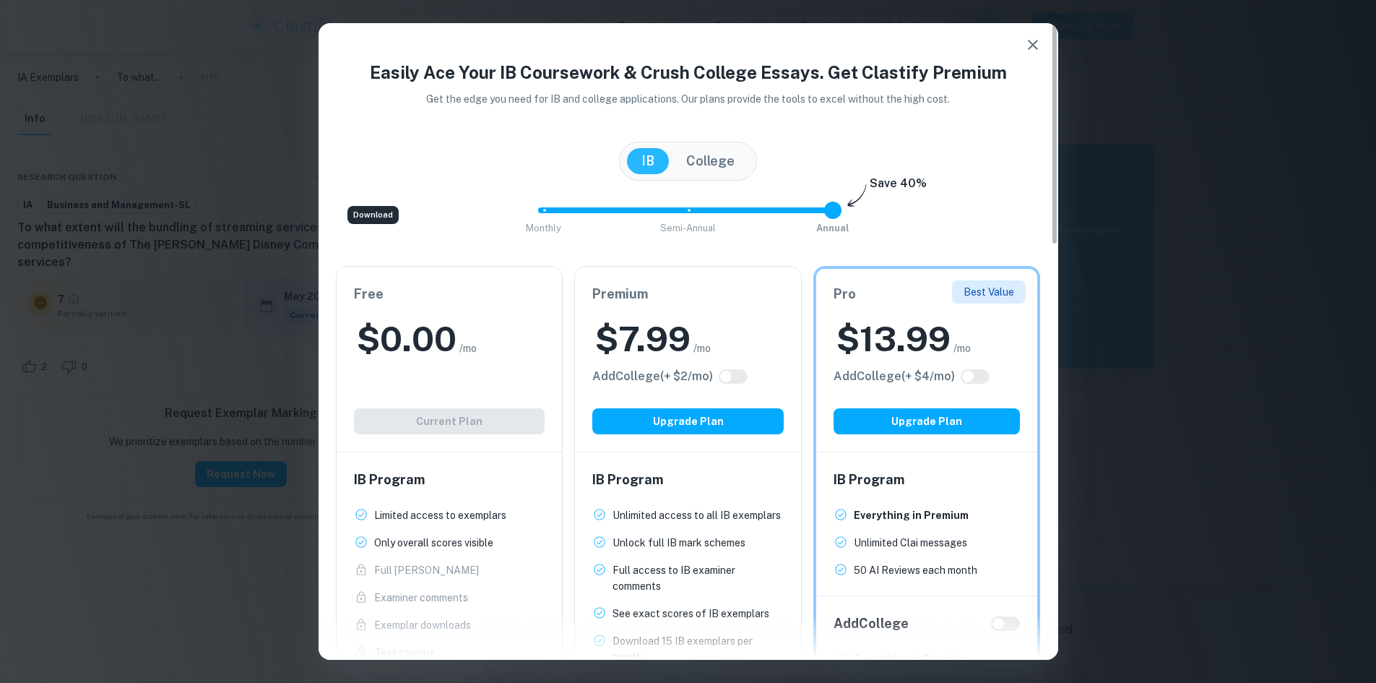
click at [1030, 40] on icon "button" at bounding box center [1032, 44] width 17 height 17
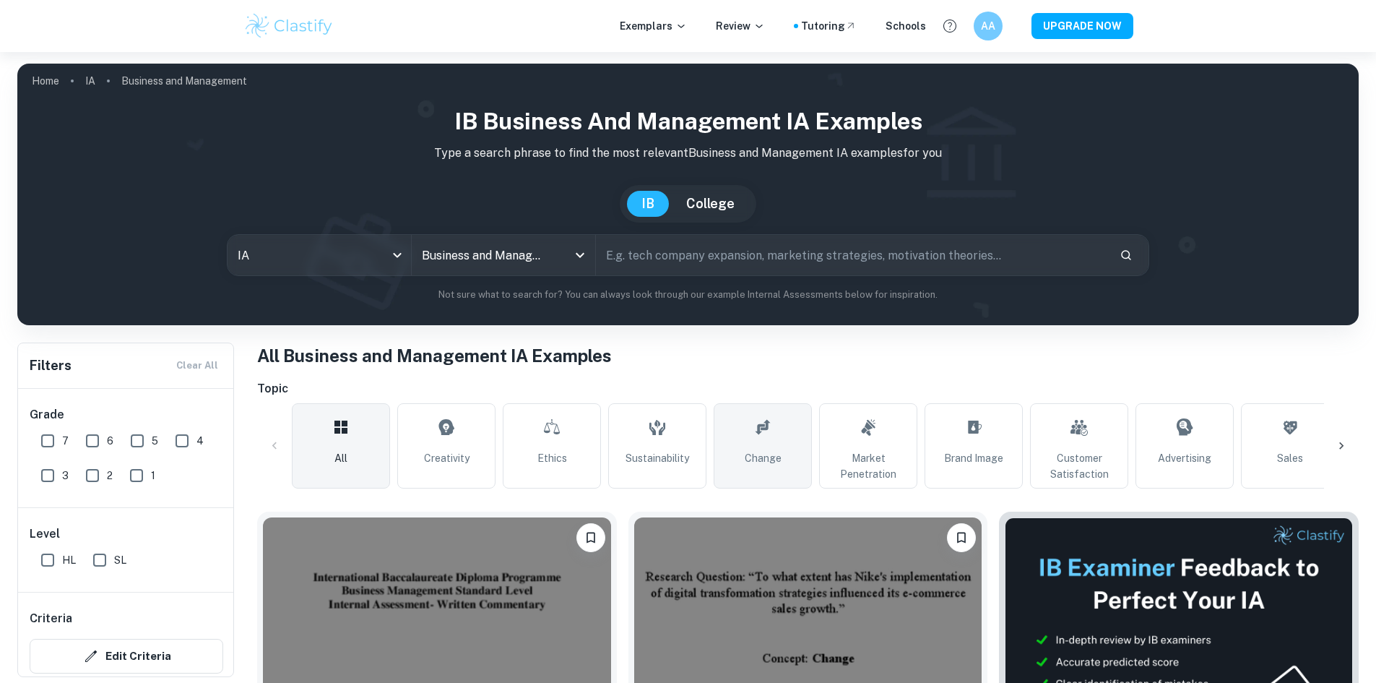
click at [782, 455] on link "Change" at bounding box center [763, 445] width 98 height 85
type input "Change"
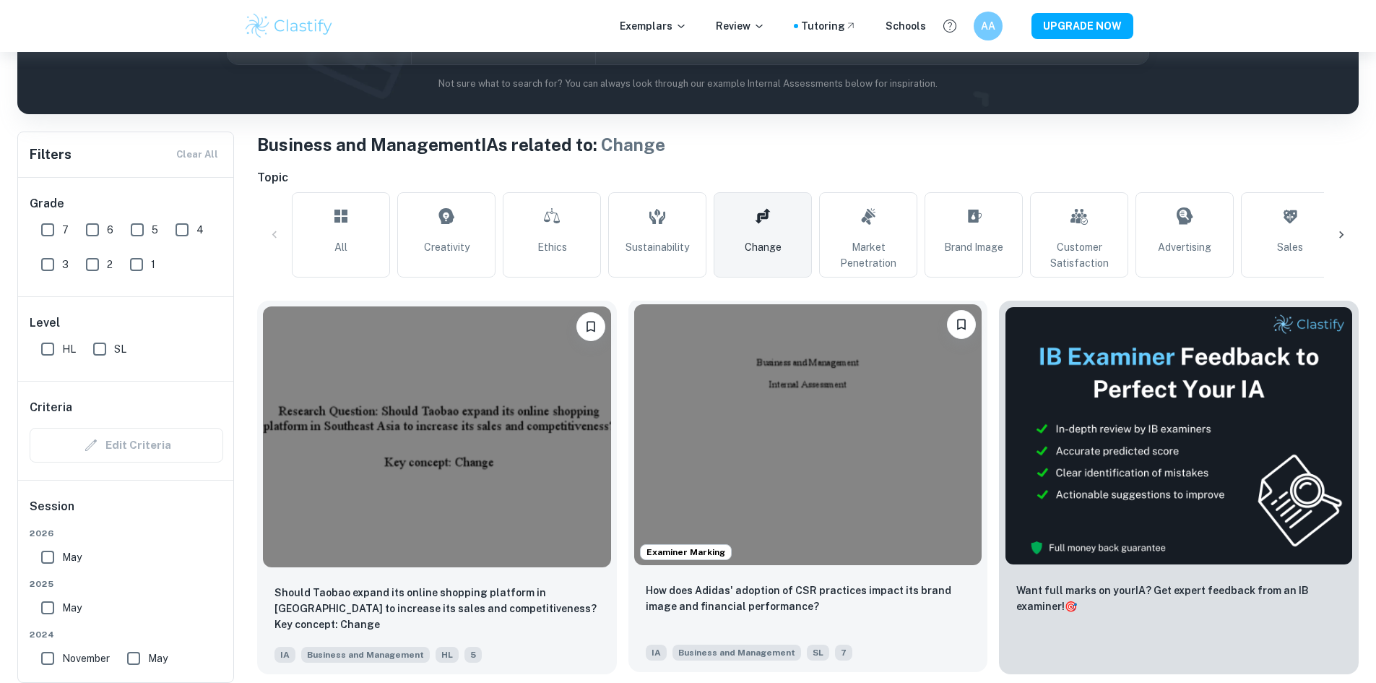
scroll to position [217, 0]
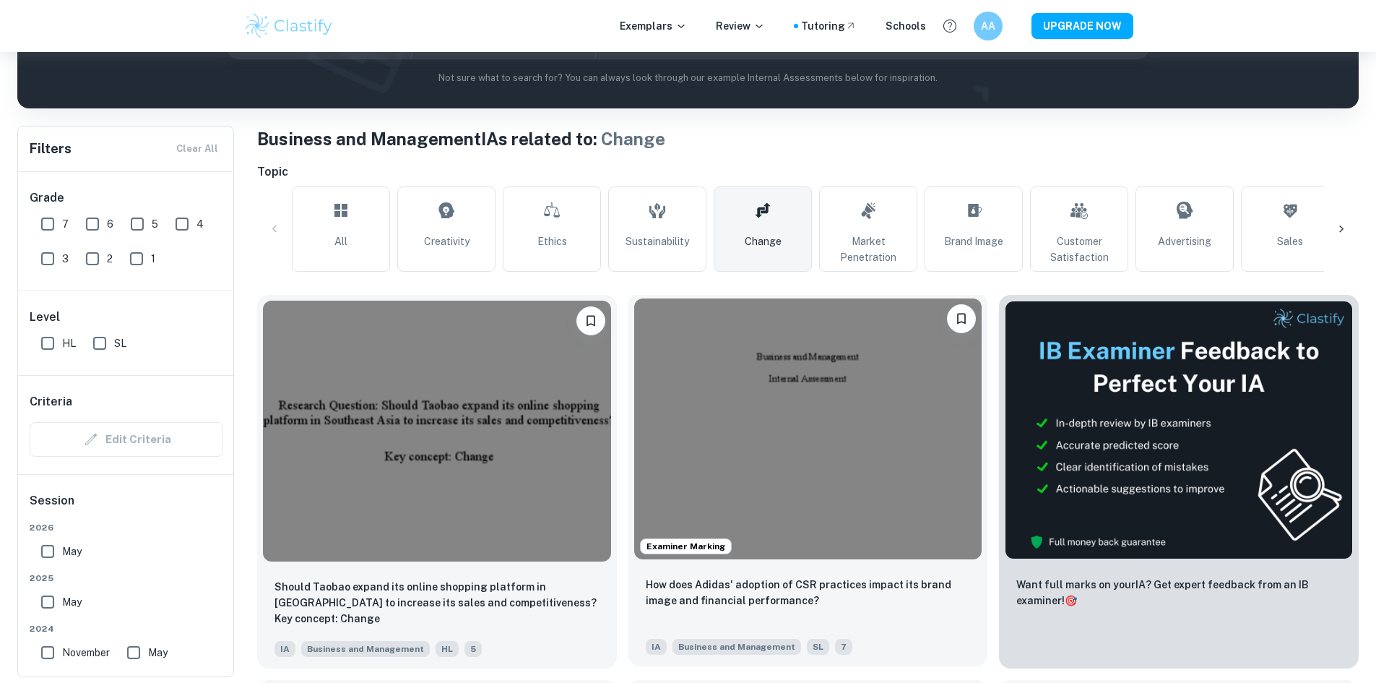
click at [733, 425] on img at bounding box center [808, 428] width 348 height 261
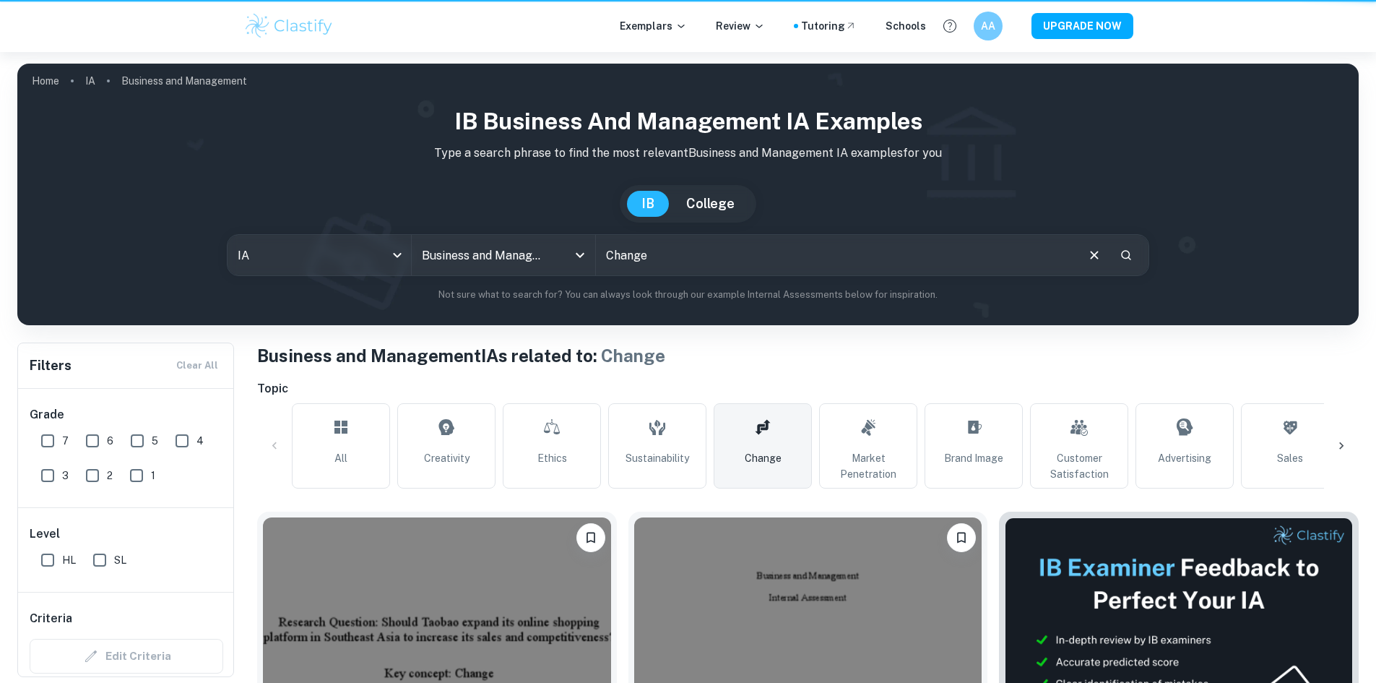
scroll to position [217, 0]
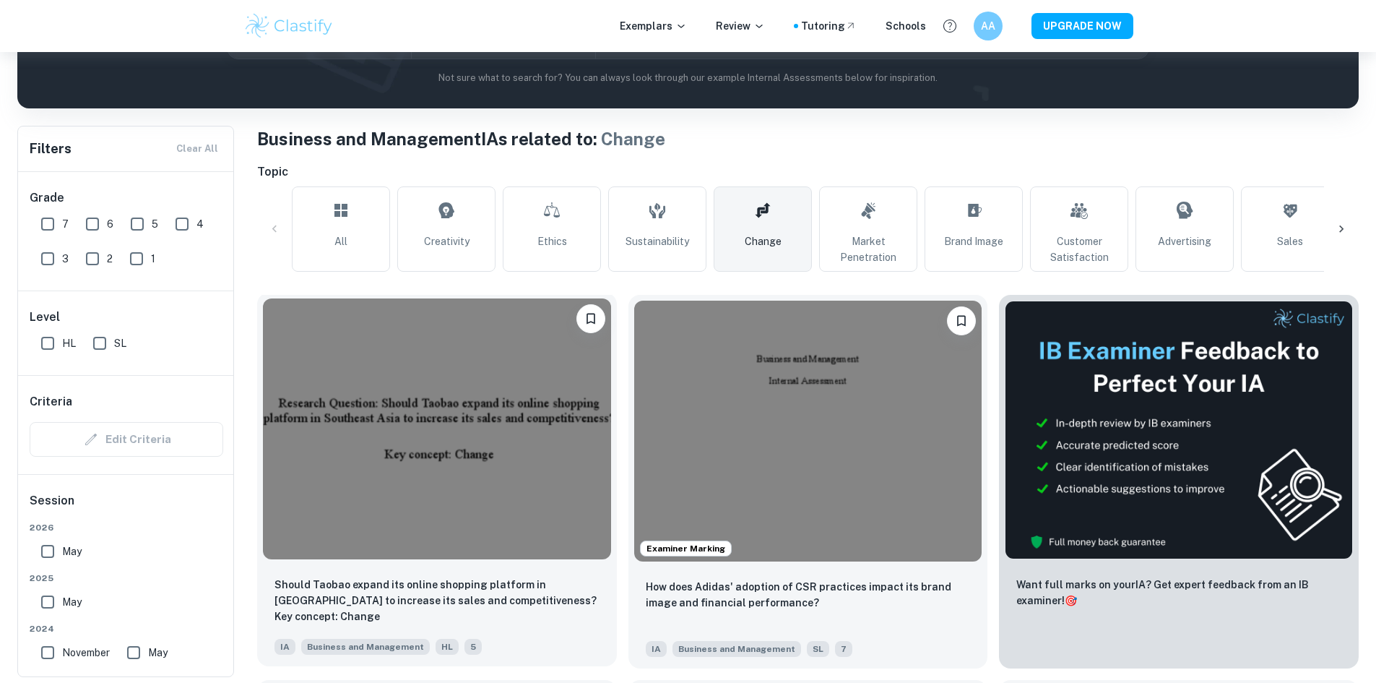
click at [451, 462] on img at bounding box center [437, 428] width 348 height 261
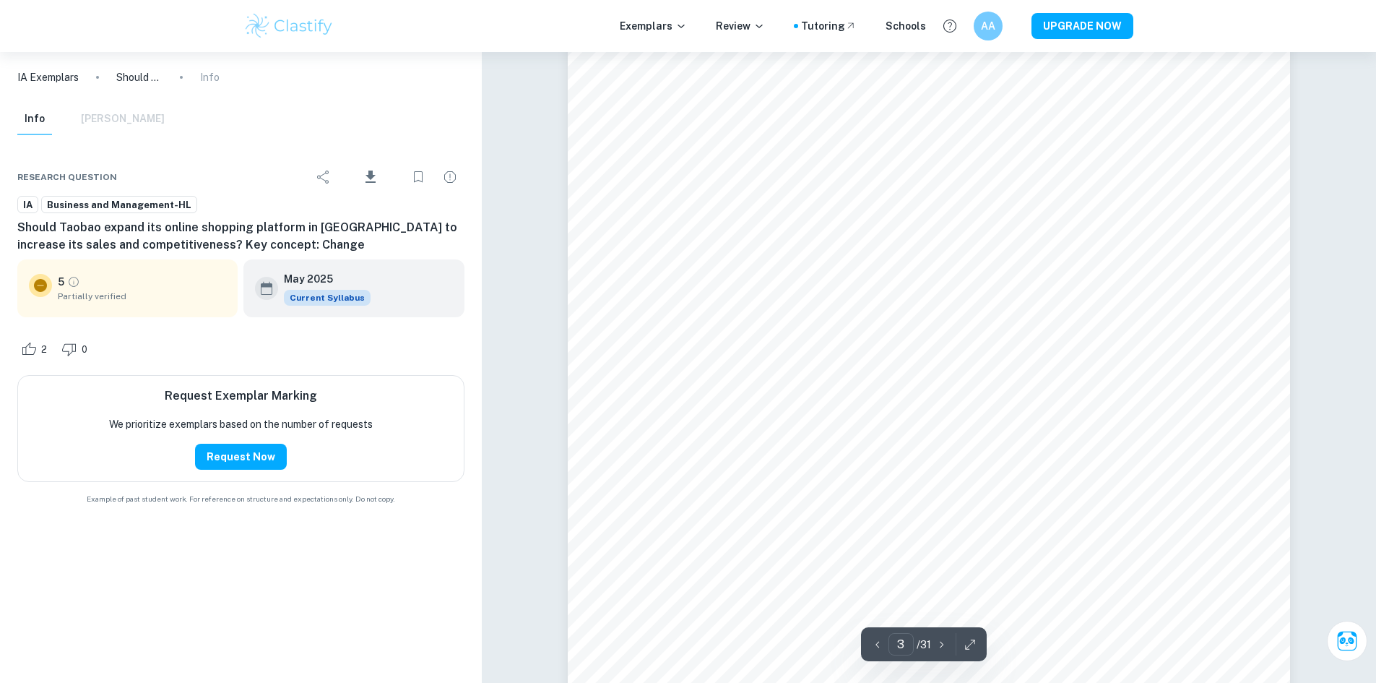
scroll to position [2240, 0]
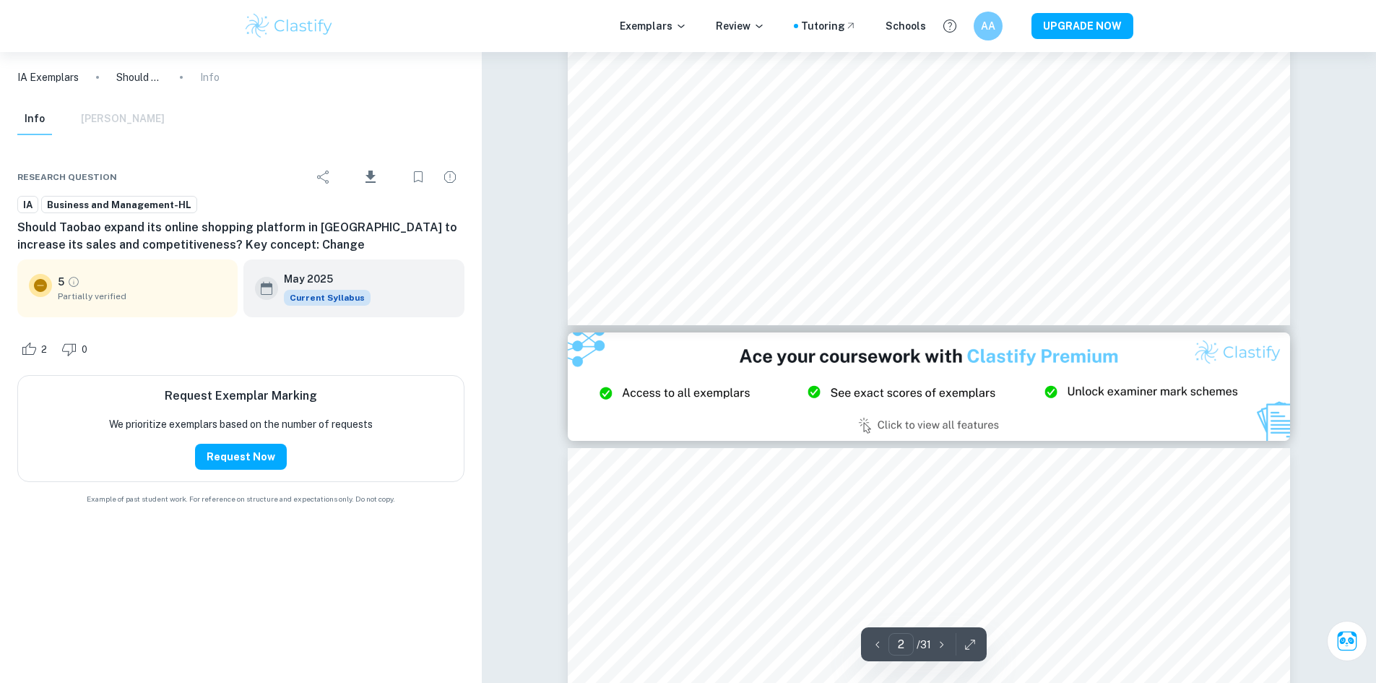
type input "3"
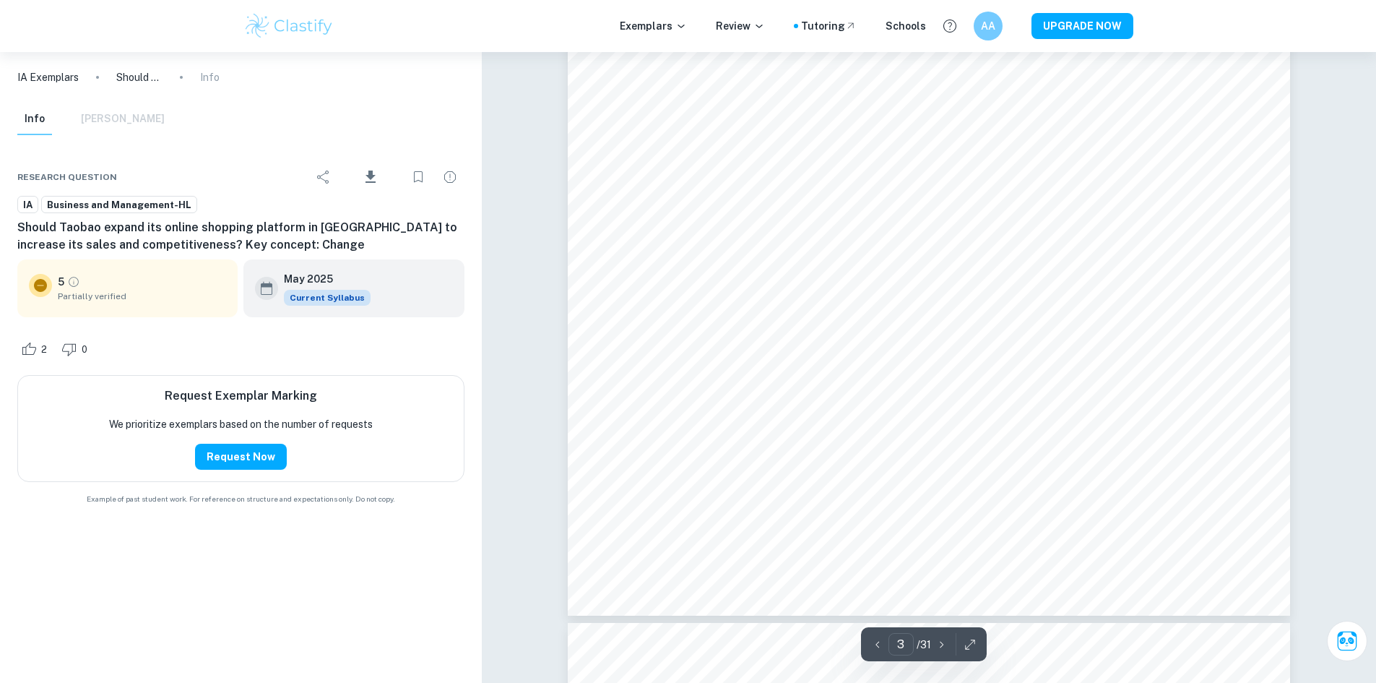
scroll to position [2529, 0]
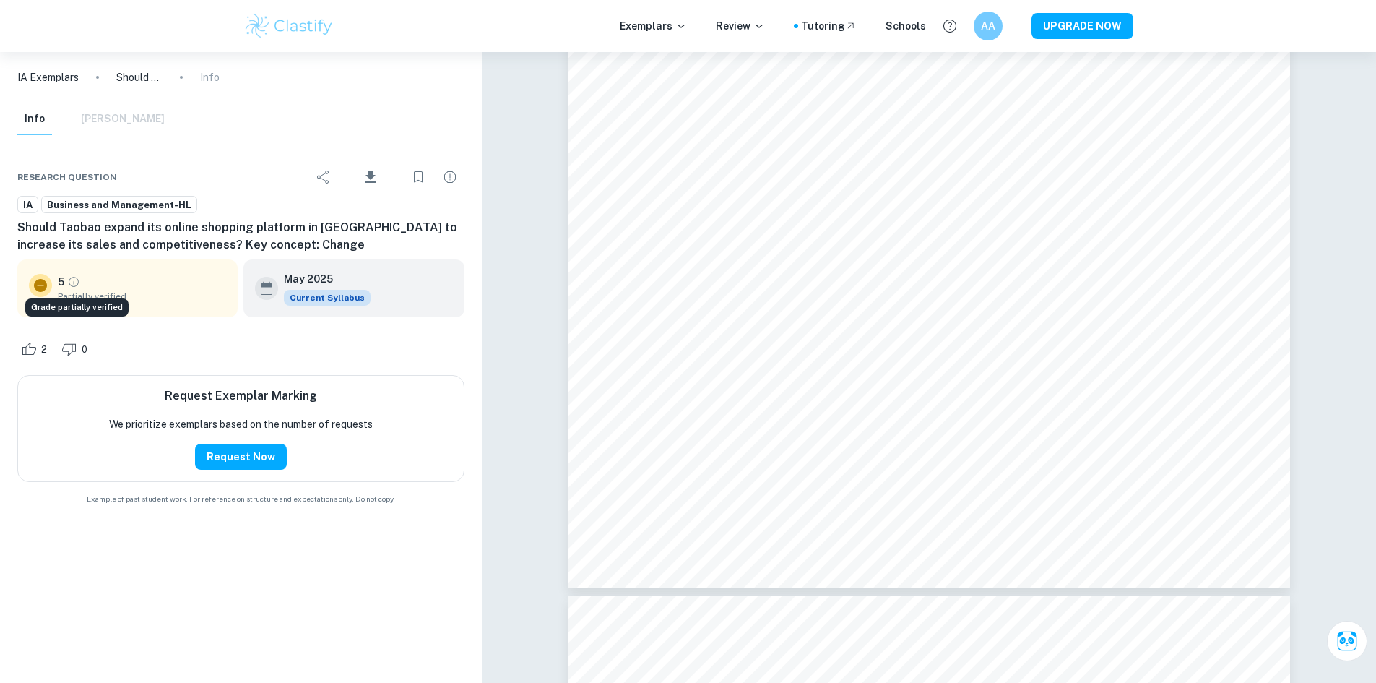
click at [73, 280] on icon "Grade partially verified" at bounding box center [73, 281] width 13 height 13
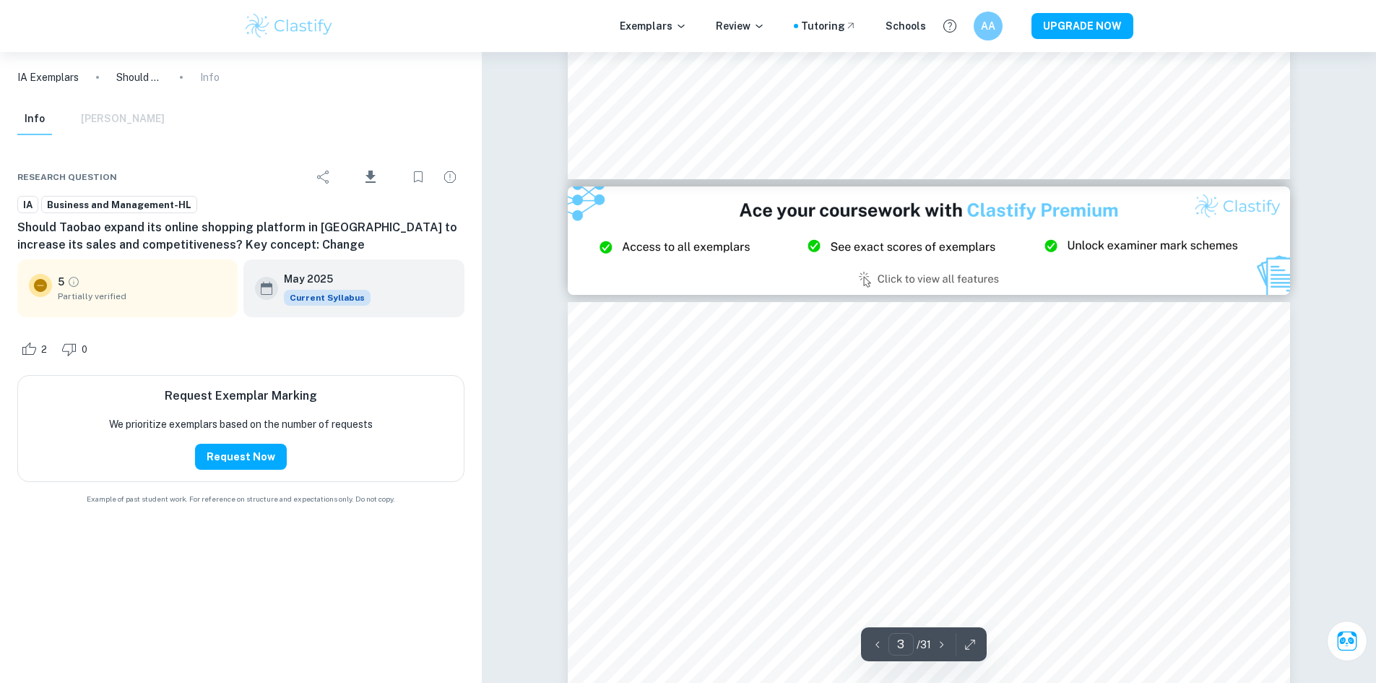
scroll to position [1878, 0]
click at [126, 116] on div "Info Mark Scheme" at bounding box center [90, 119] width 147 height 32
click at [121, 126] on div "Info Mark Scheme" at bounding box center [90, 119] width 147 height 32
click at [111, 118] on div "Info Mark Scheme" at bounding box center [90, 119] width 147 height 32
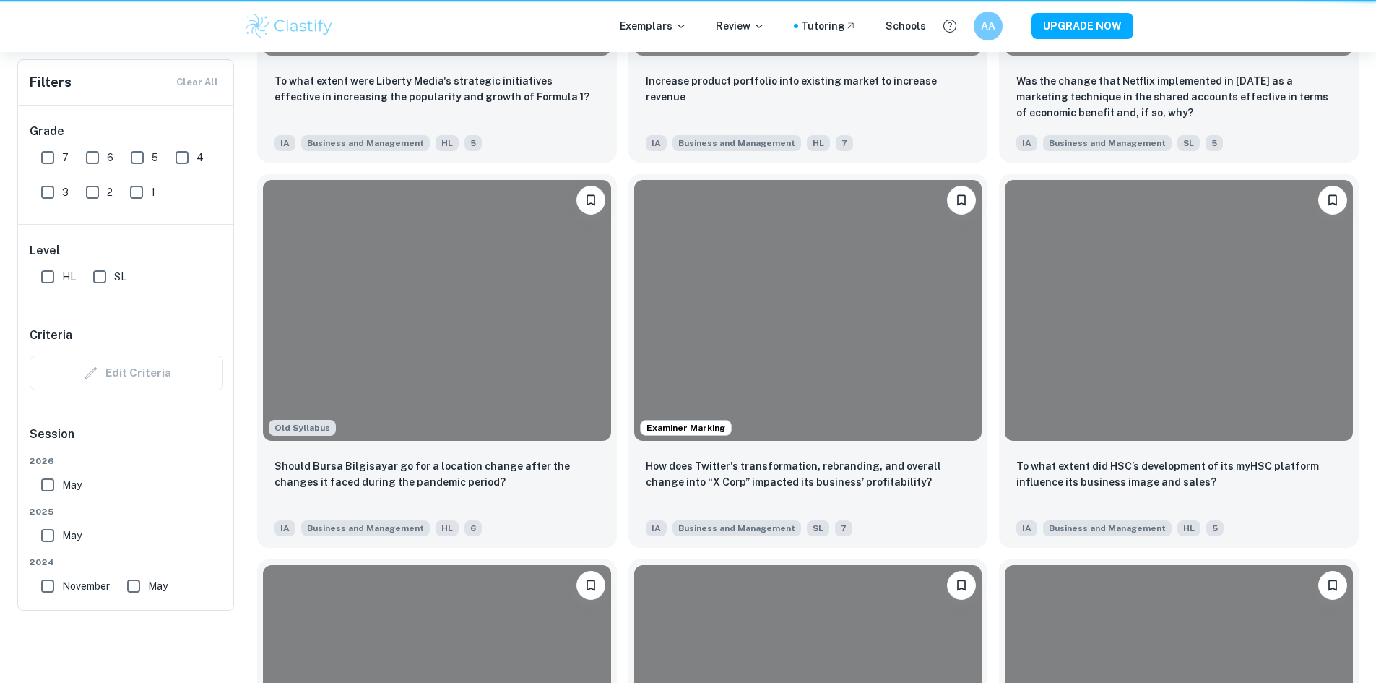
scroll to position [217, 0]
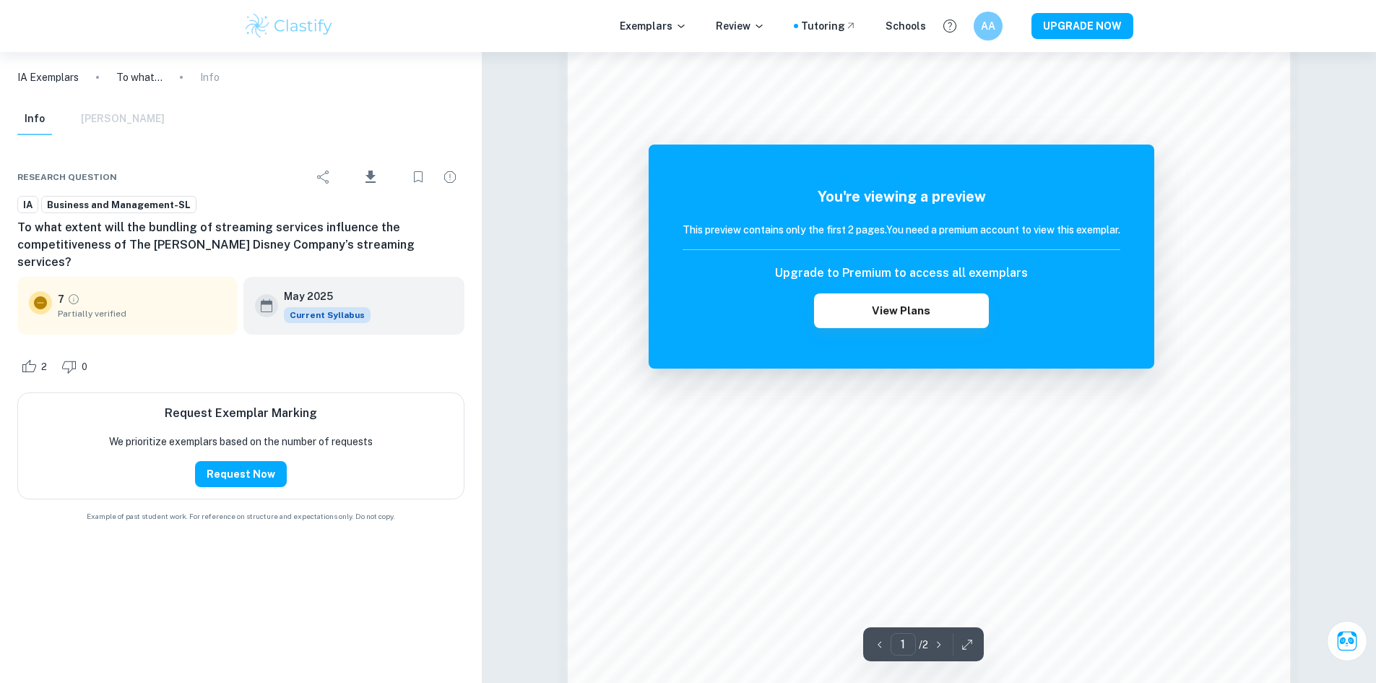
scroll to position [1156, 0]
